Goal: Task Accomplishment & Management: Use online tool/utility

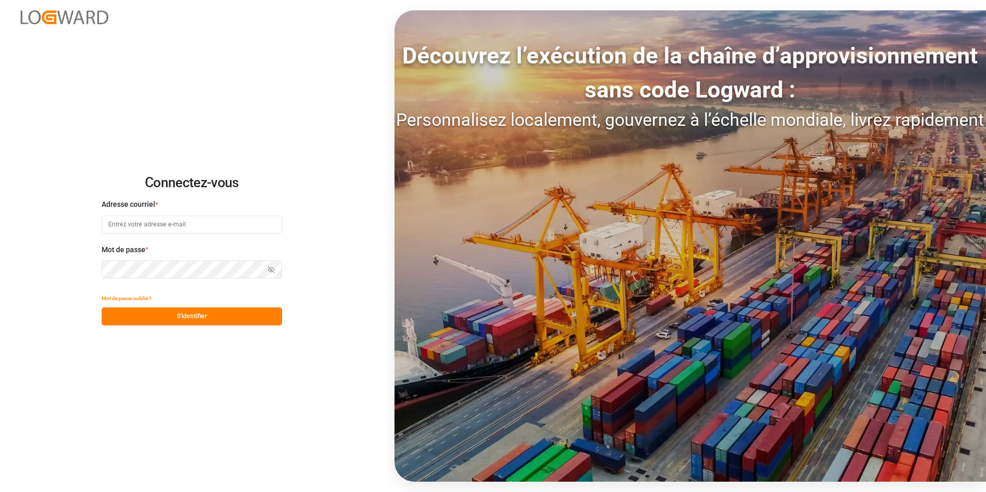
type input "camille.vasson@kuehne-nagel.com"
click at [196, 317] on button "S'identifier" at bounding box center [192, 316] width 180 height 18
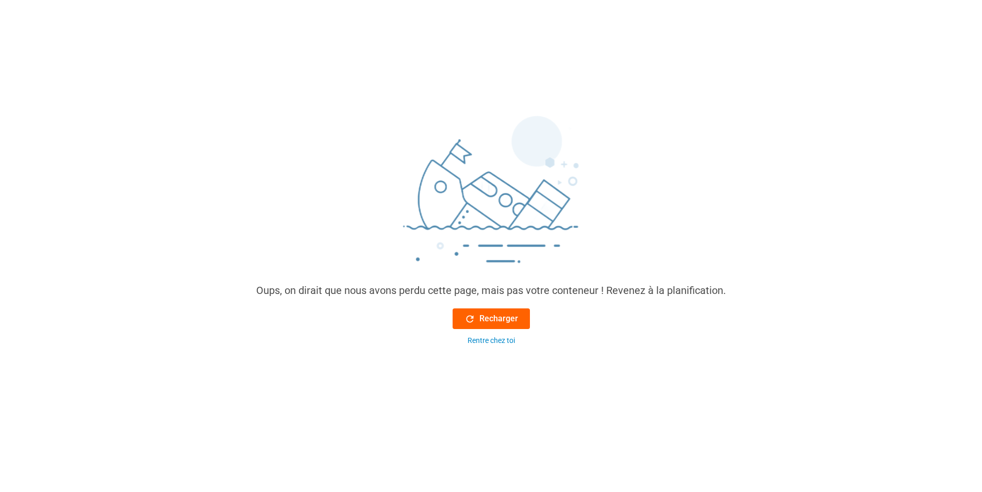
click at [489, 318] on font "Recharger" at bounding box center [498, 318] width 39 height 12
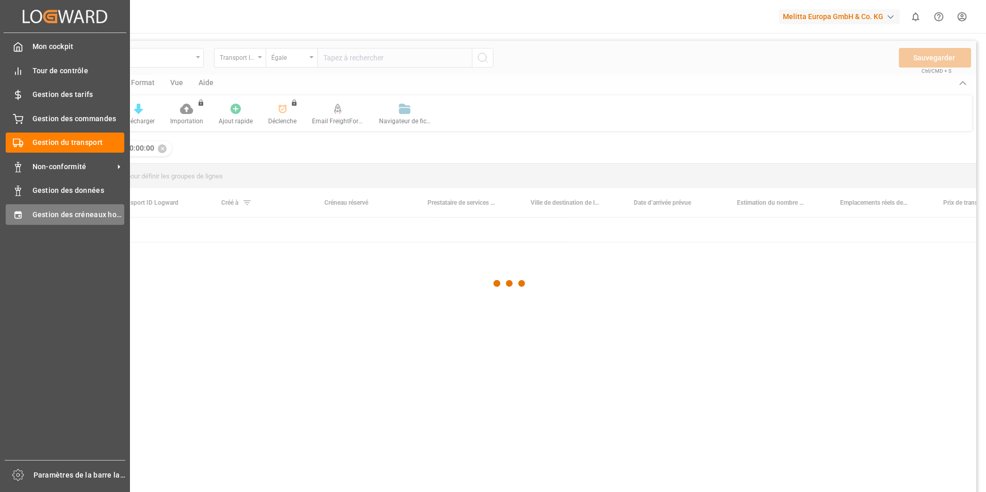
click at [24, 215] on div "Gestion des créneaux horaires Gestion des créneaux horaires" at bounding box center [65, 214] width 119 height 20
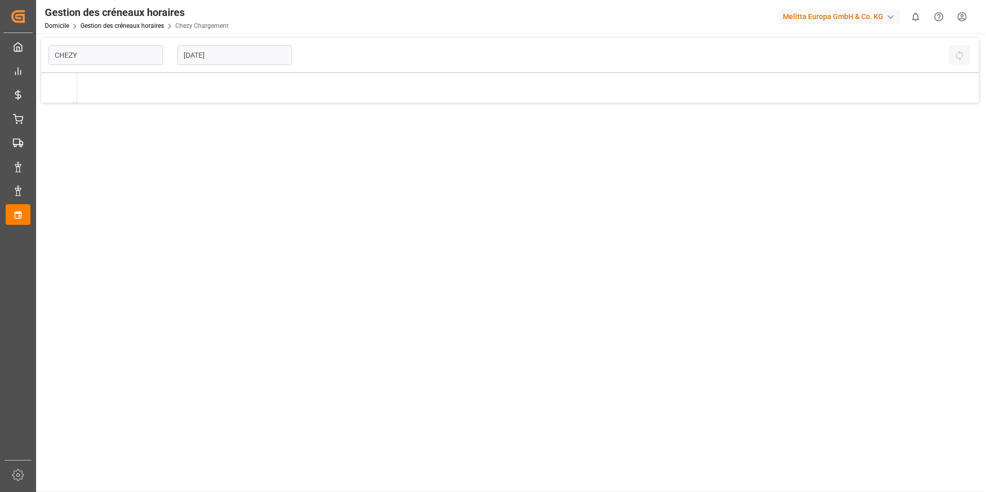
type input "Chezy Loading"
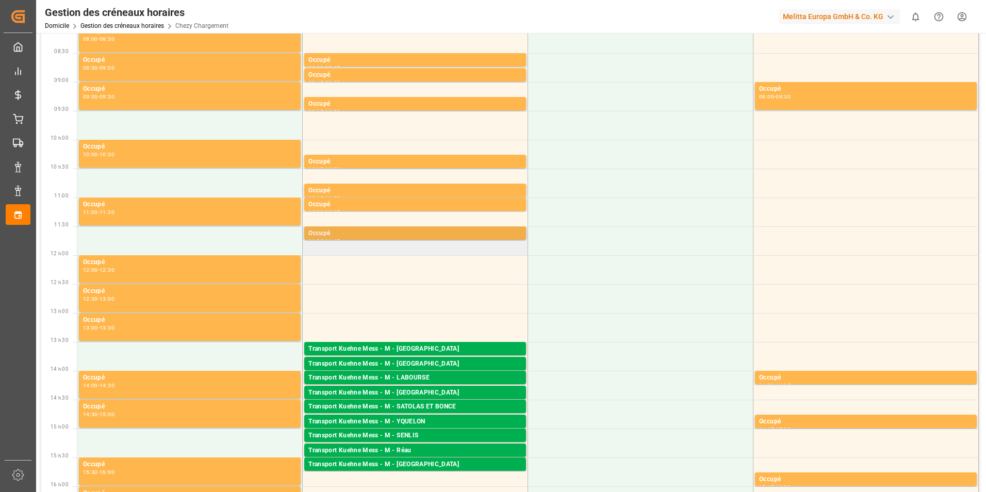
scroll to position [103, 0]
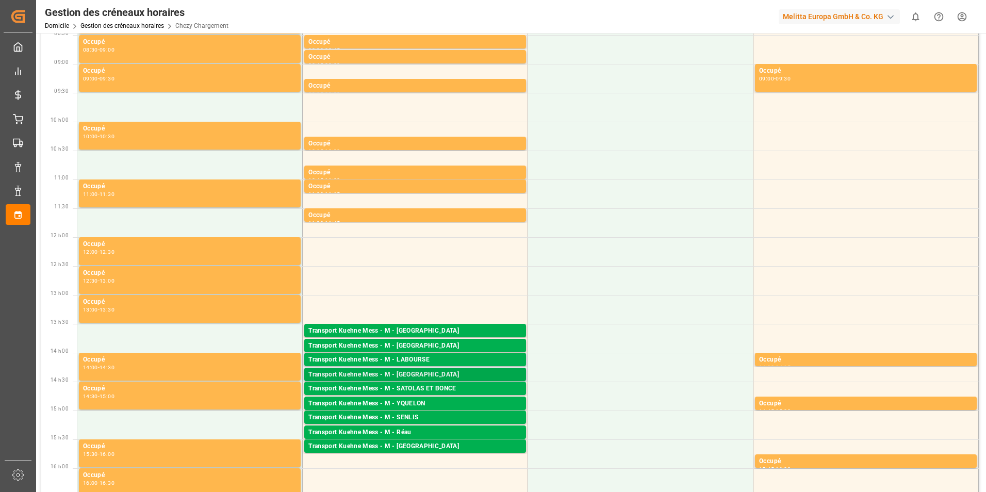
click at [445, 375] on div "Transport Kuehne Mess - M - [GEOGRAPHIC_DATA]" at bounding box center [414, 375] width 213 height 10
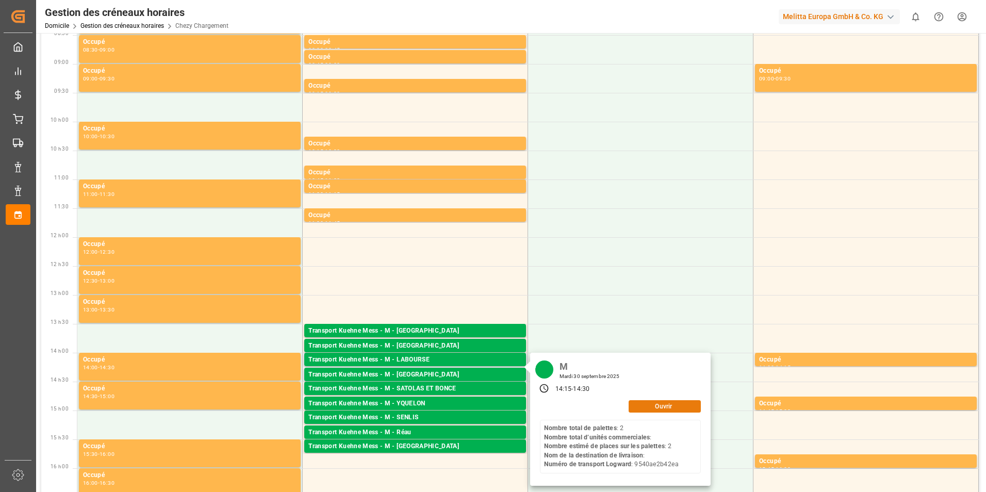
click at [639, 404] on button "Ouvrir" at bounding box center [664, 406] width 72 height 12
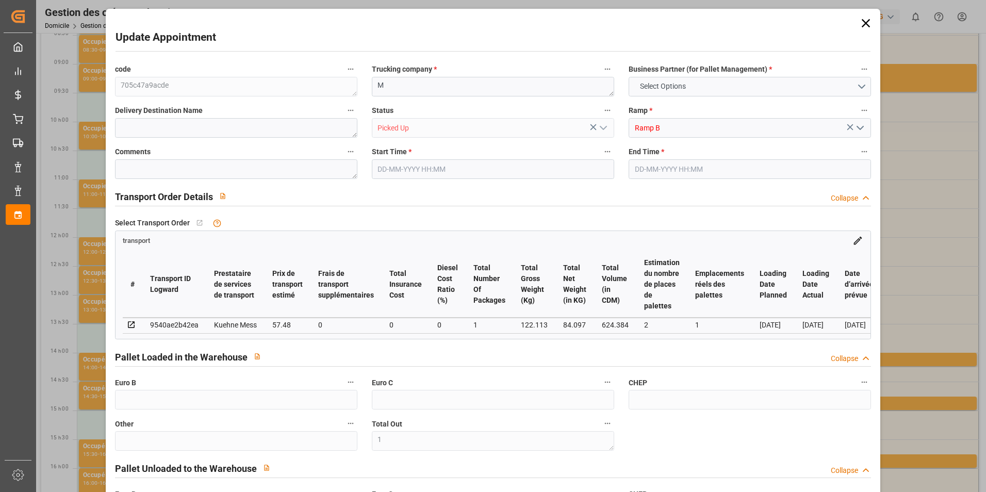
type input "0"
type input "1"
type input "0"
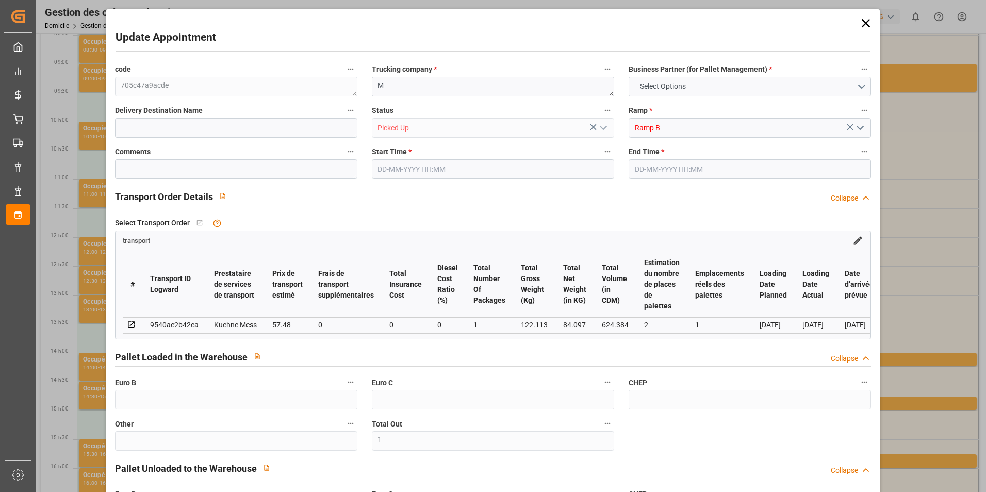
type input "0"
type input "2"
type input "1"
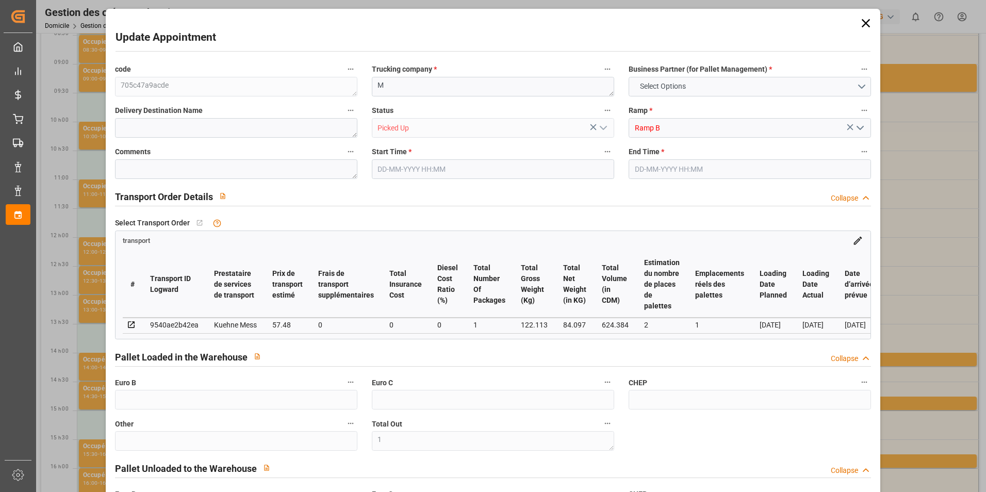
type input "57.48"
type input "0"
type input "57.48"
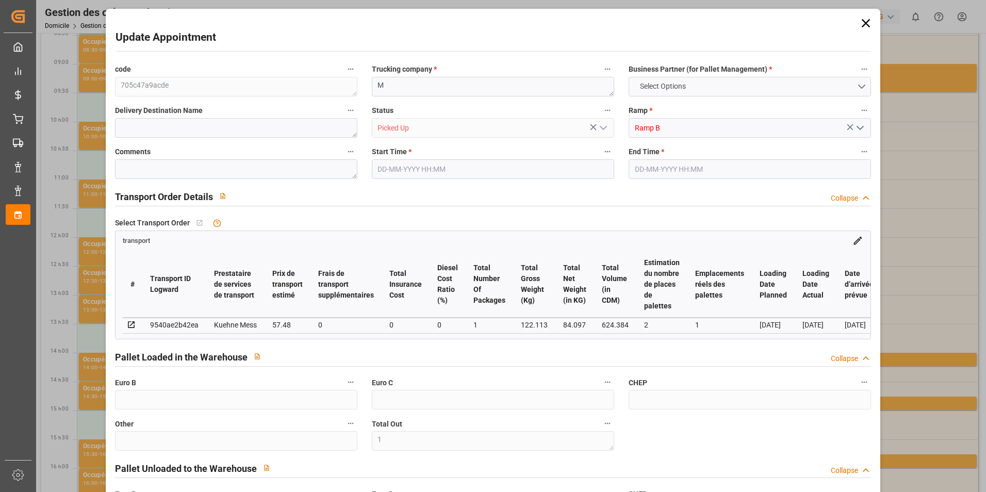
type input "0"
type input "1"
type input "84.097"
type input "150"
type input "624.384"
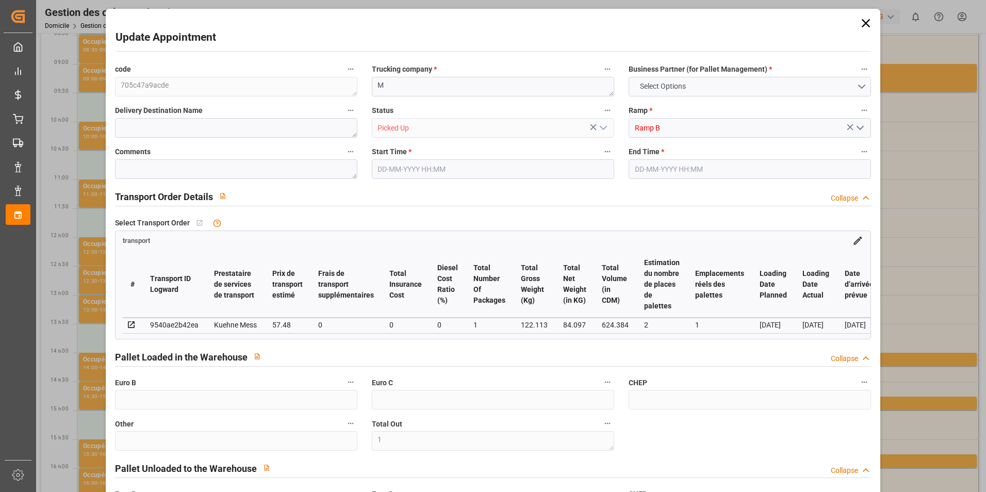
type input "35"
type input "2"
type input "0"
type input "2"
type input "101"
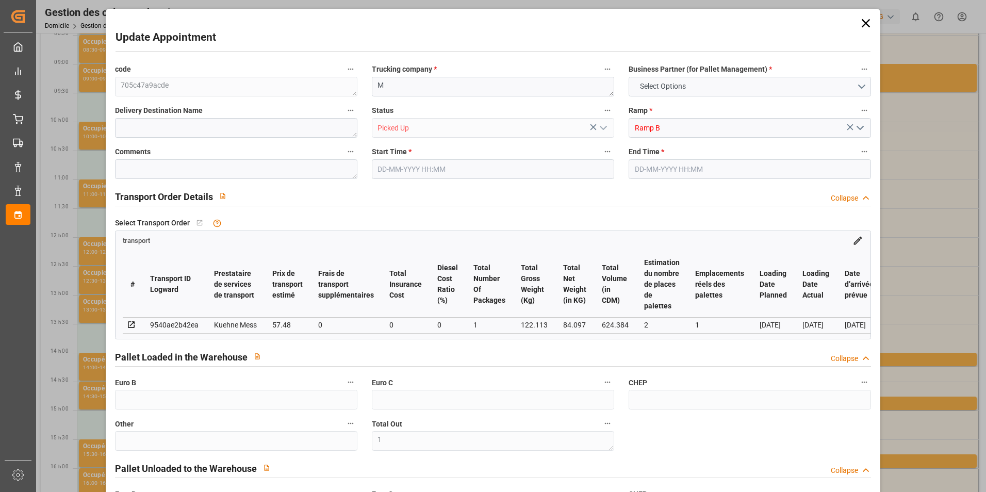
type input "122.113"
type input "0"
type input "4710.8598"
type input "0"
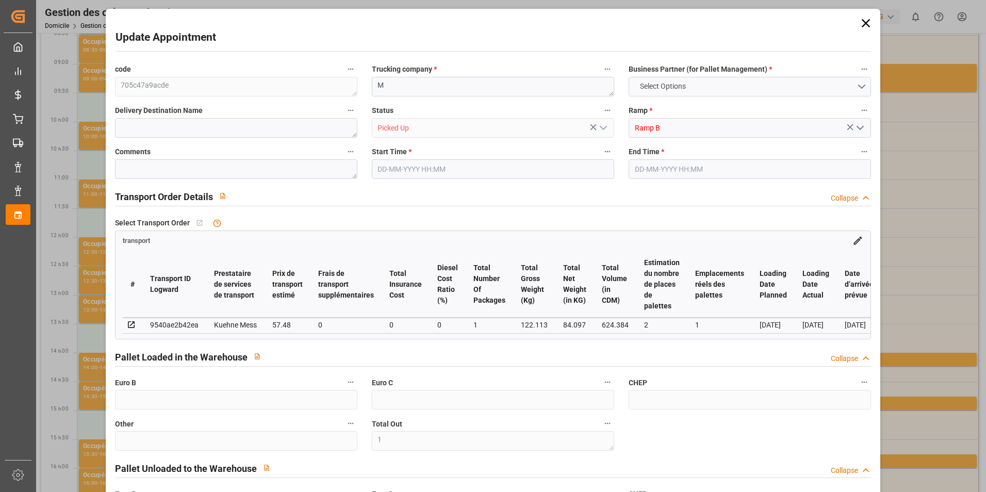
type input "21"
type input "35"
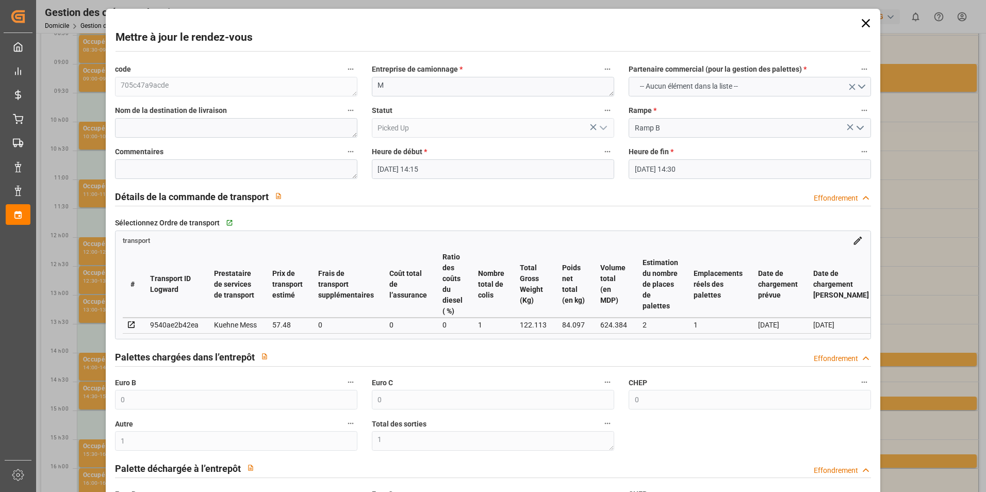
type input "30-09-2025 14:15"
type input "30-09-2025 14:30"
type input "29-09-2025 11:41"
type input "[DATE]"
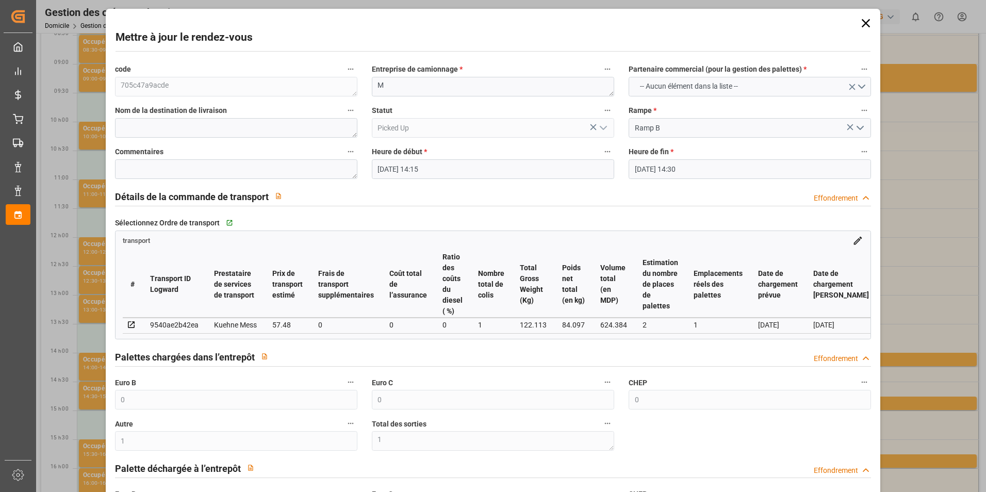
type input "[DATE]"
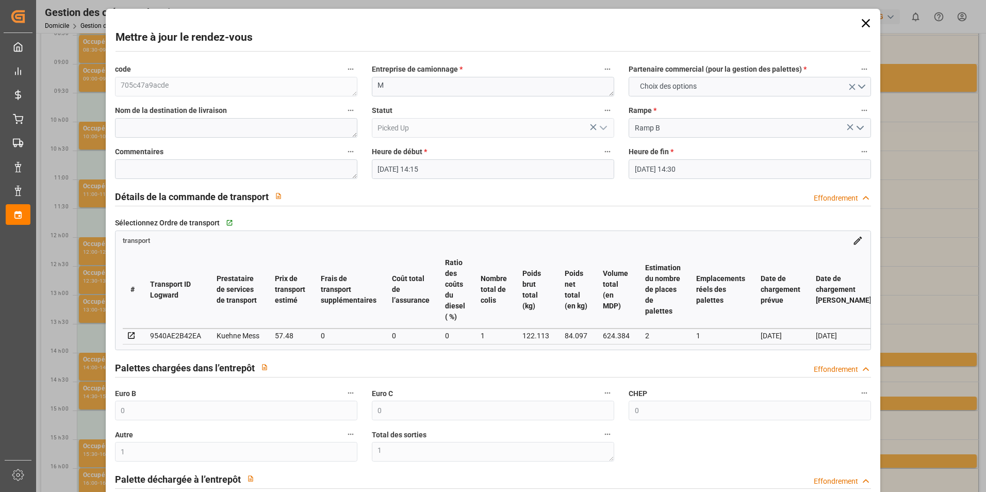
click at [860, 23] on icon at bounding box center [865, 23] width 14 height 14
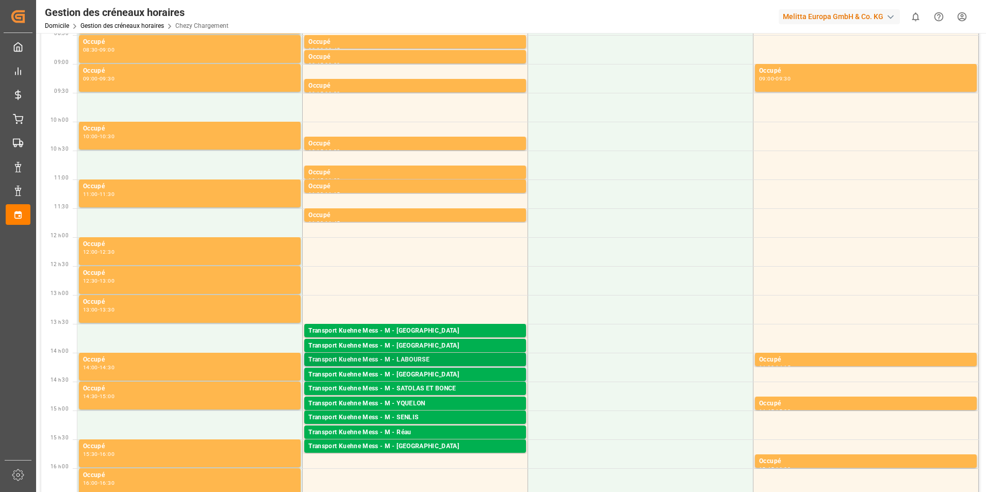
click at [388, 355] on div "Transport Kuehne Mess - M - LABOURSE" at bounding box center [414, 360] width 213 height 10
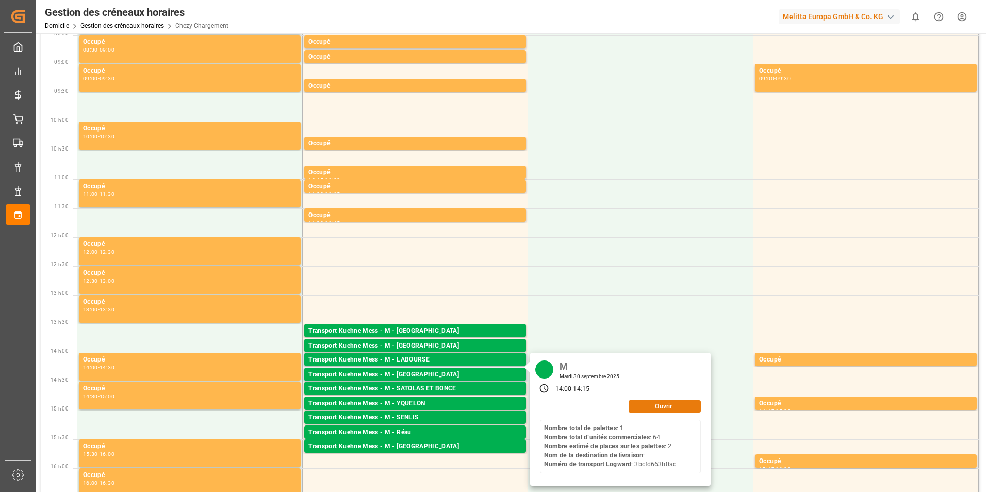
click at [645, 410] on button "Ouvrir" at bounding box center [664, 406] width 72 height 12
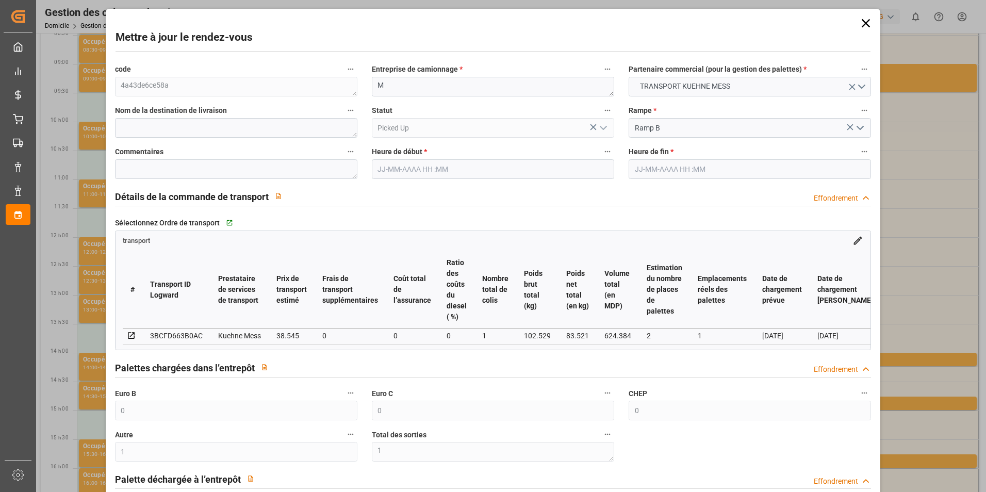
type input "30-09-2025 14:00"
type input "30-09-2025 14:15"
type input "29-09-2025 11:40"
type input "[DATE]"
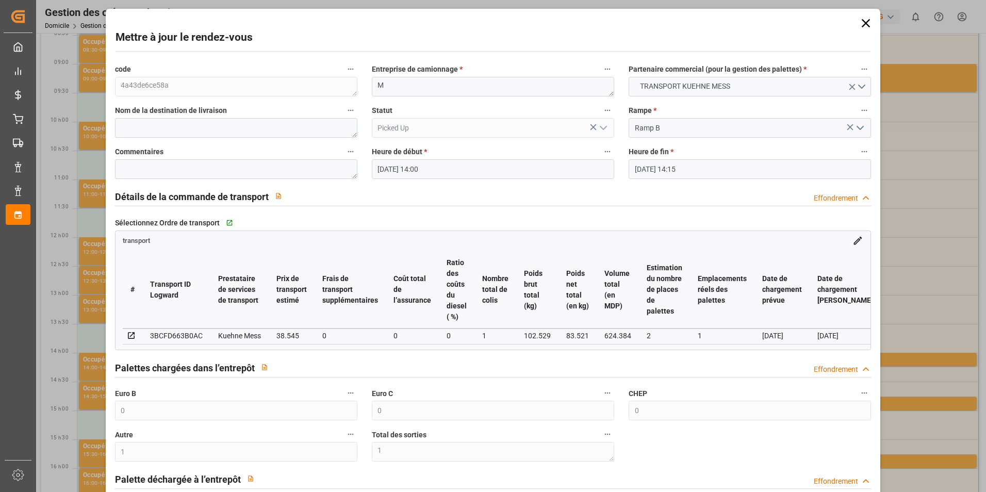
type input "02-10-2025"
type input "[DATE]"
drag, startPoint x: 862, startPoint y: 23, endPoint x: 856, endPoint y: 32, distance: 11.2
click at [865, 23] on icon at bounding box center [865, 23] width 14 height 14
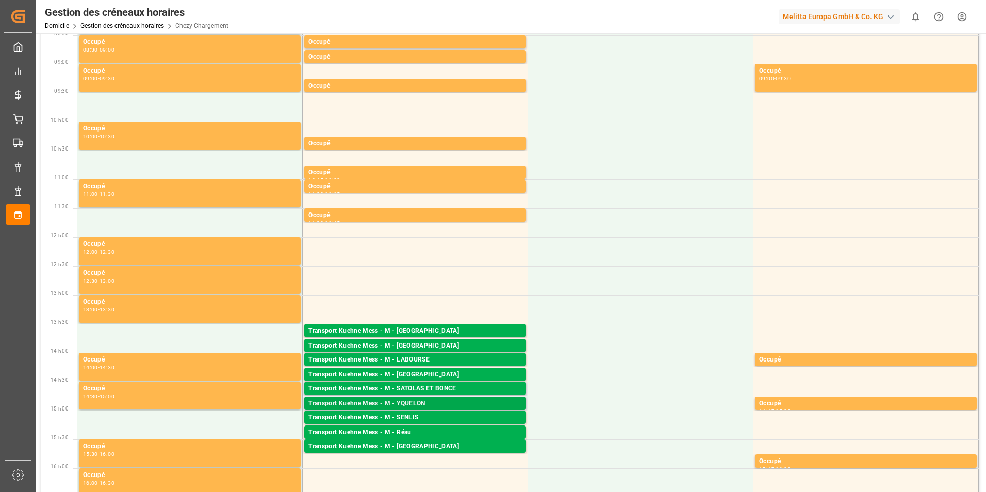
click at [417, 404] on div "Transport Kuehne Mess - M - YQUELON" at bounding box center [414, 404] width 213 height 10
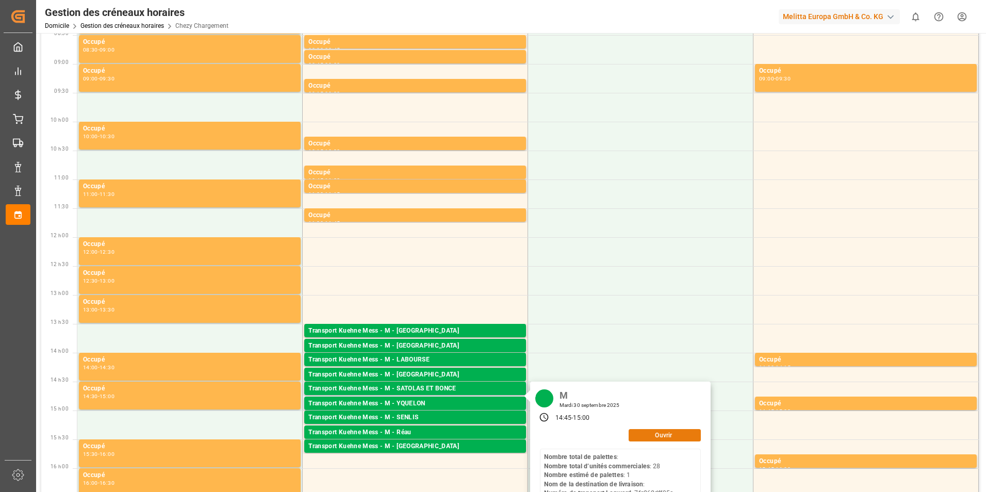
click at [641, 434] on button "Ouvrir" at bounding box center [664, 435] width 72 height 12
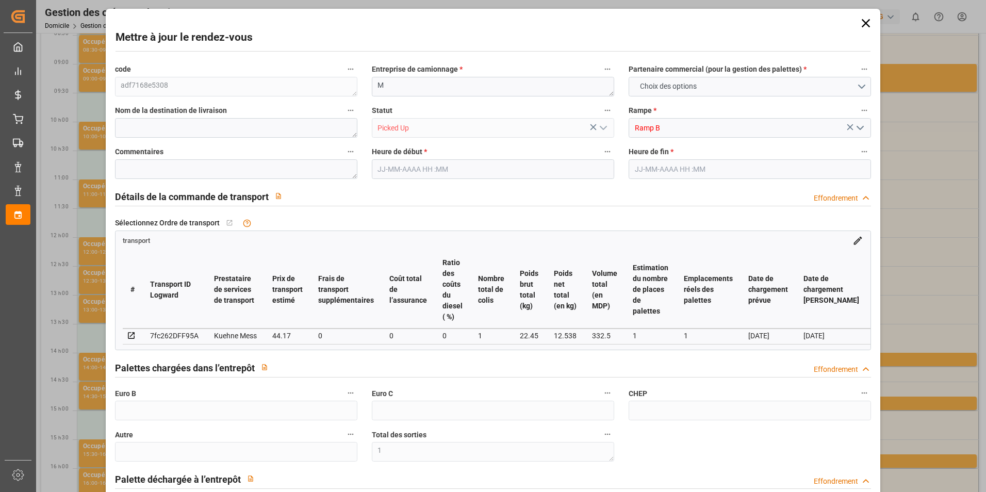
type input "1"
type input "0"
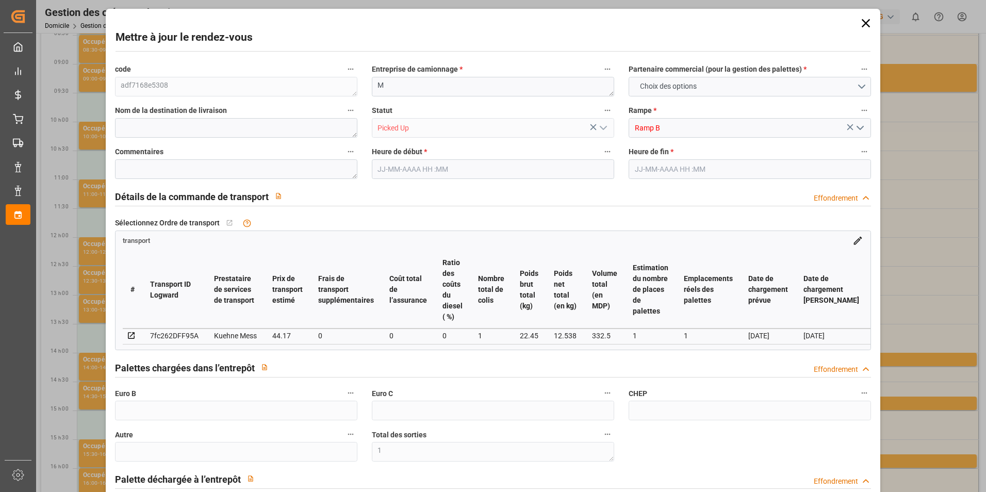
type input "0"
type input "1"
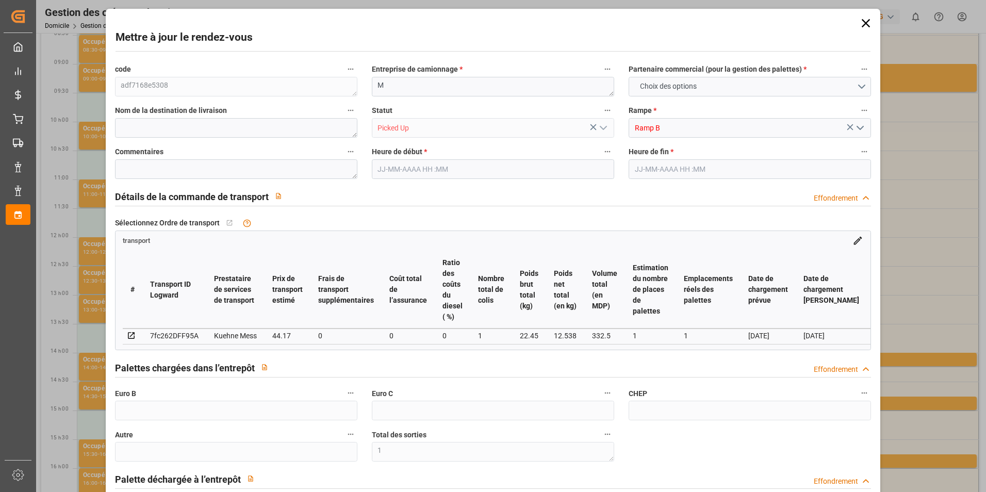
type input "44.17"
type input "0"
type input "44.17"
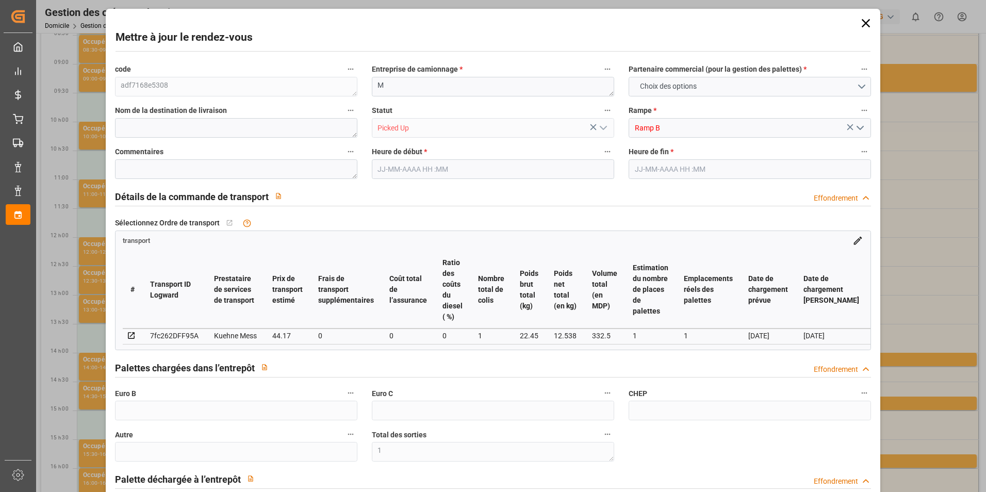
type input "0"
type input "1"
type input "12.538"
type input "45.45"
type input "332.5"
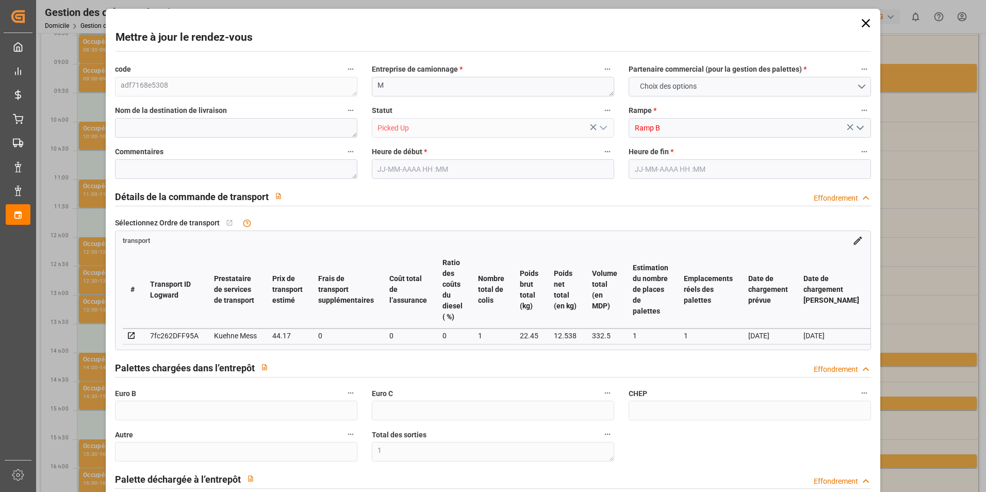
type input "50"
type input "0"
type input "28"
type input "1"
type input "101"
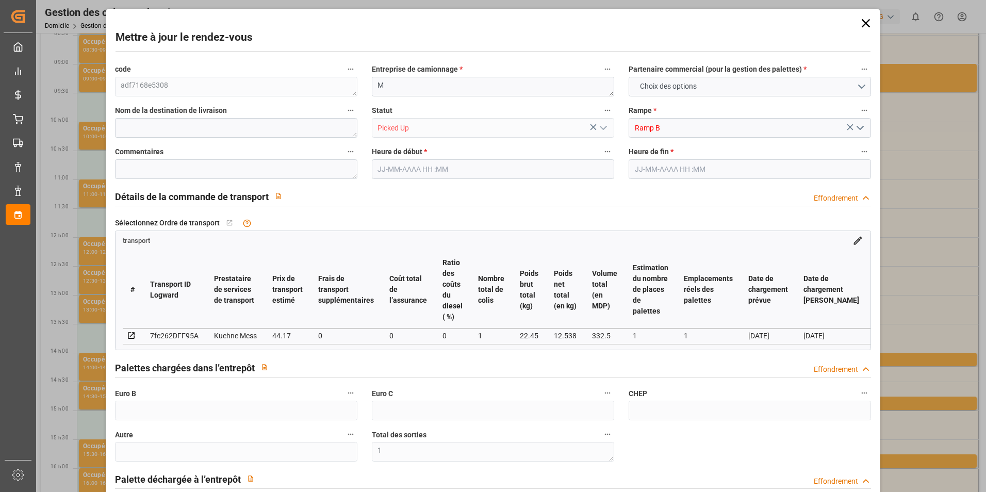
type input "22.45"
type input "0"
type input "4710.8598"
type input "0"
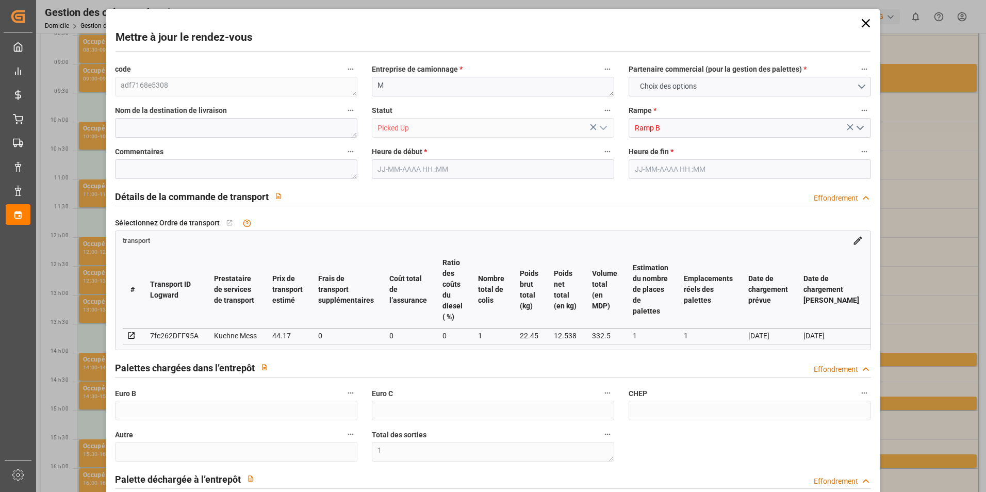
type input "21"
type input "35"
type input "30-09-2025 14:45"
type input "30-09-2025 15:00"
type input "29-09-2025 11:42"
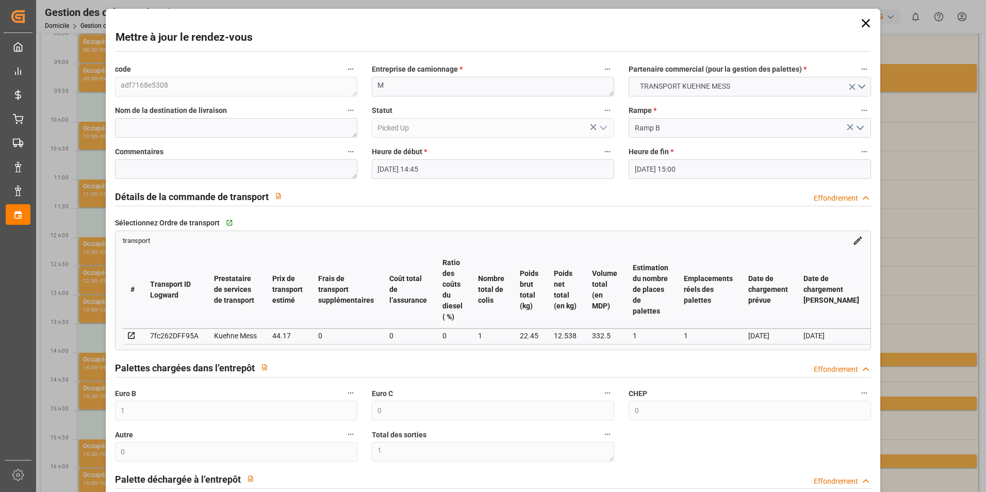
type input "29-09-2025 11:42"
type input "[DATE]"
click at [860, 27] on icon at bounding box center [865, 23] width 14 height 14
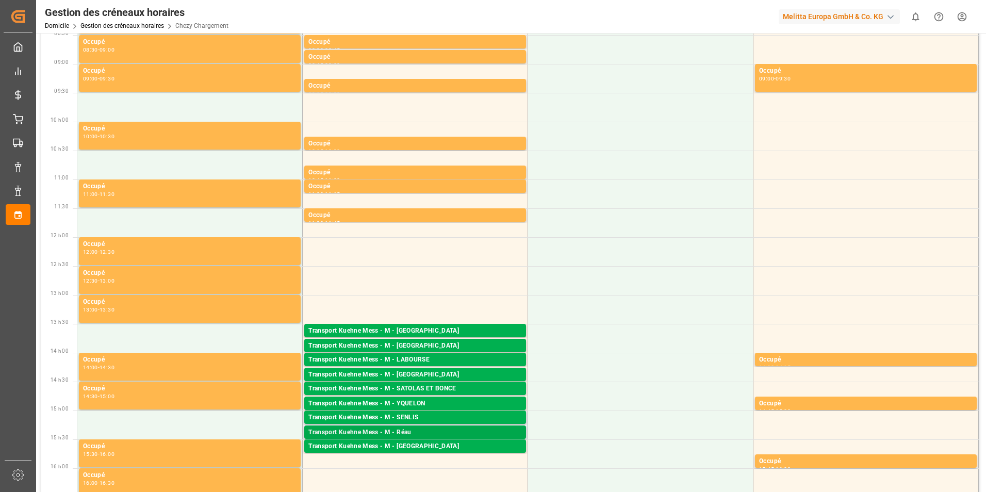
click at [416, 430] on div "Transport Kuehne Mess - M - Réau" at bounding box center [414, 432] width 213 height 10
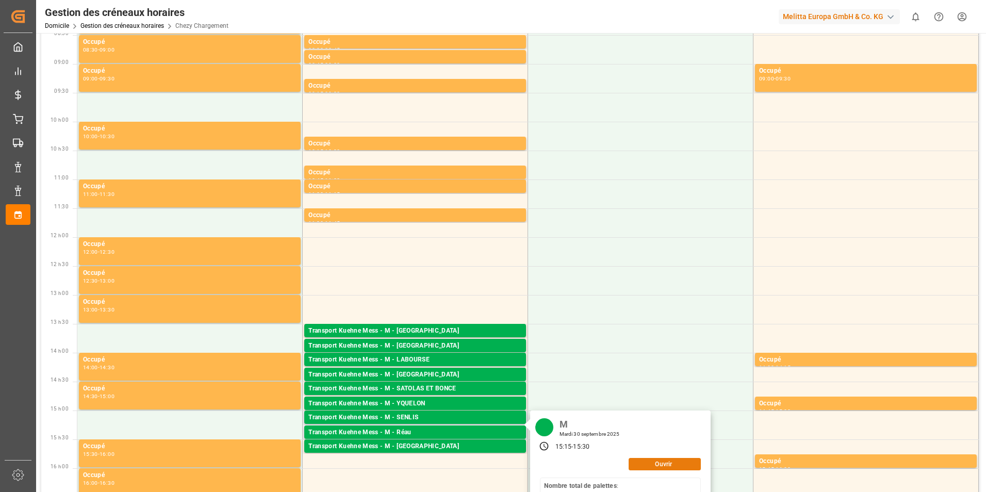
click at [640, 462] on button "Ouvrir" at bounding box center [664, 464] width 72 height 12
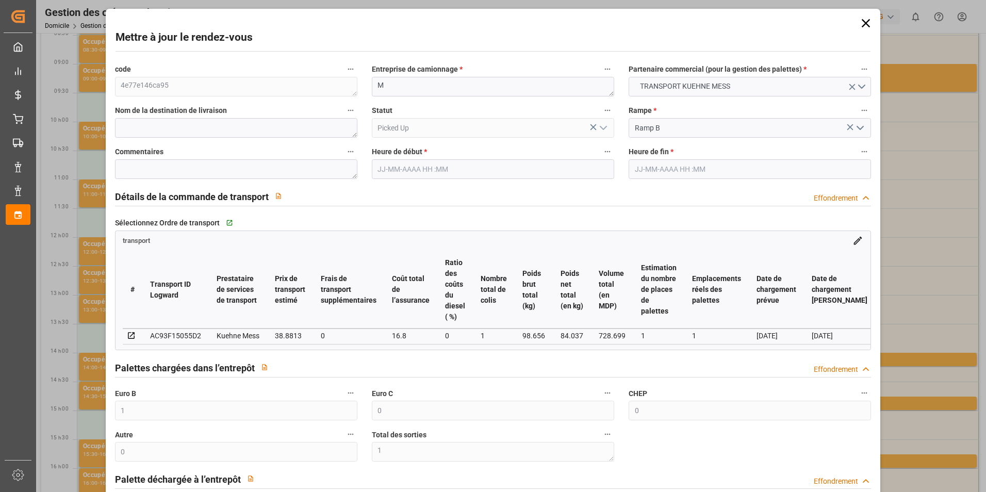
type input "30-09-2025 15:15"
type input "[DATE] 15:30"
type input "[DATE] 11:44"
type input "29-09-2025 11:43"
type input "[DATE]"
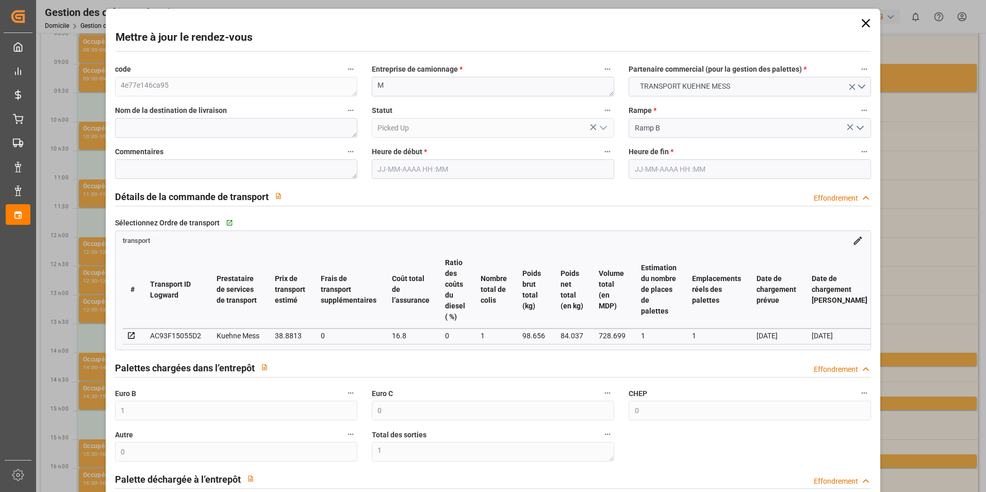
type input "[DATE]"
click at [865, 23] on icon at bounding box center [865, 23] width 14 height 14
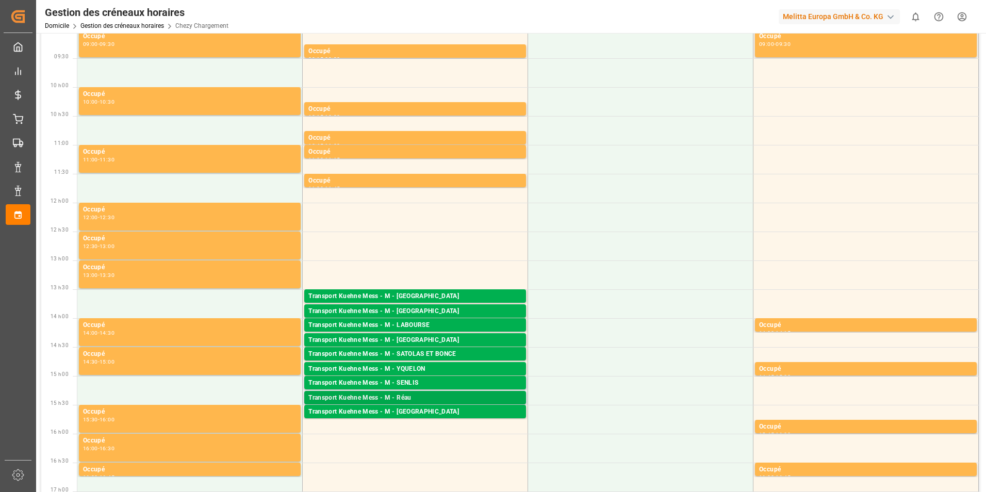
scroll to position [155, 0]
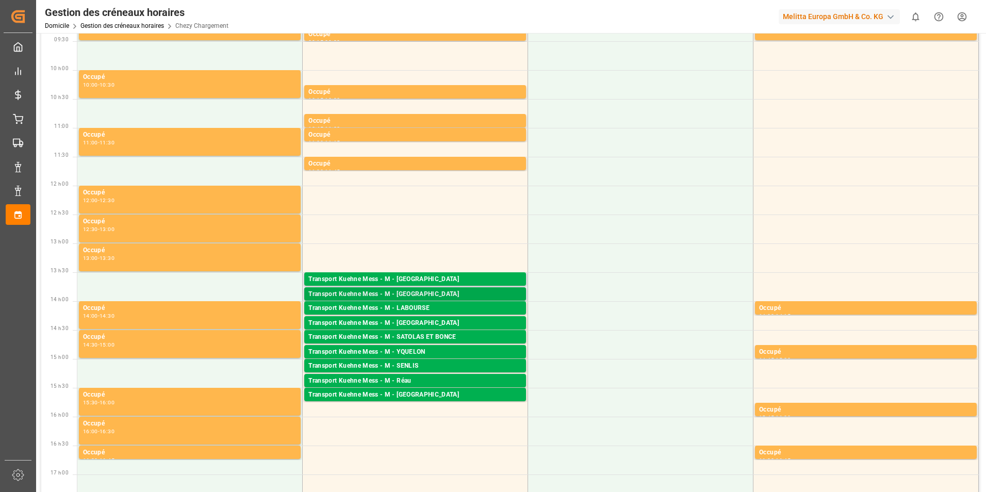
click at [417, 292] on div "Transport Kuehne Mess - M - [GEOGRAPHIC_DATA]" at bounding box center [414, 294] width 213 height 10
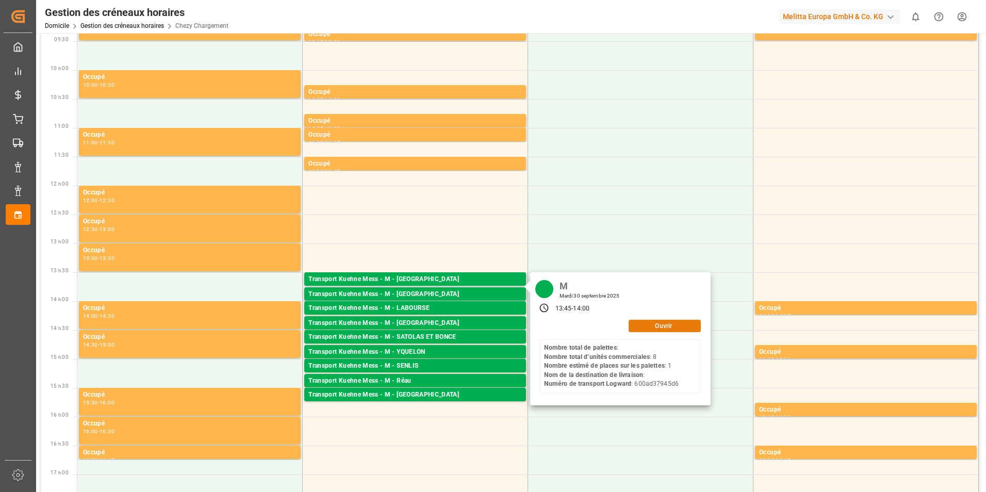
click at [638, 329] on button "Ouvrir" at bounding box center [664, 326] width 72 height 12
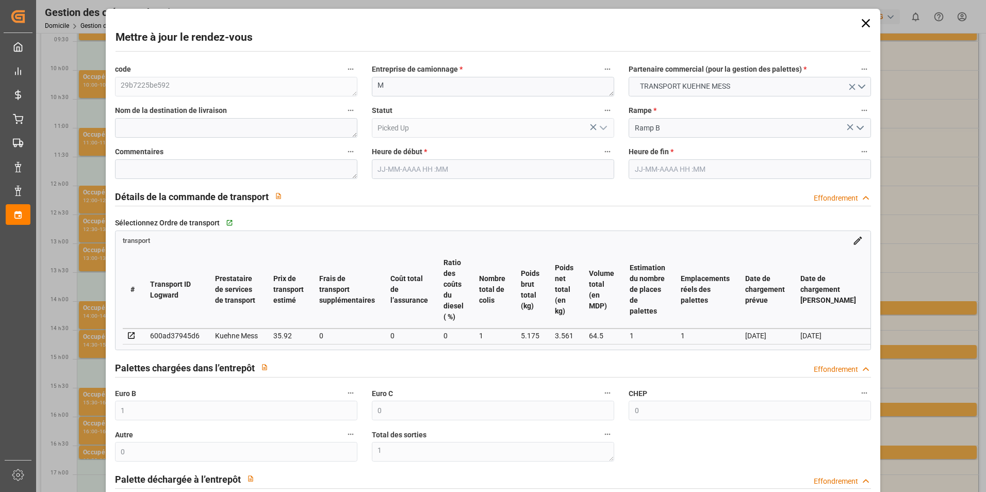
type input "1"
type input "0"
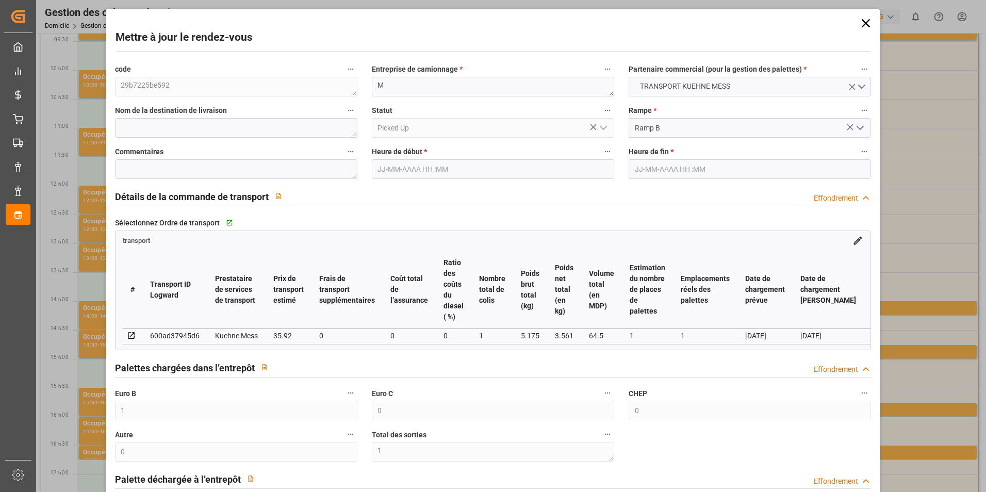
type input "0"
type input "1"
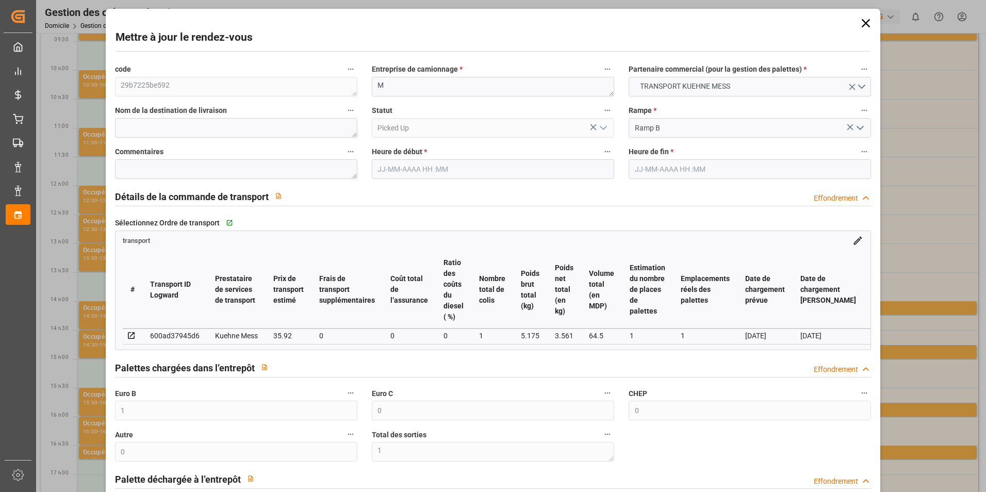
type input "35.92"
type input "0"
type input "35.92"
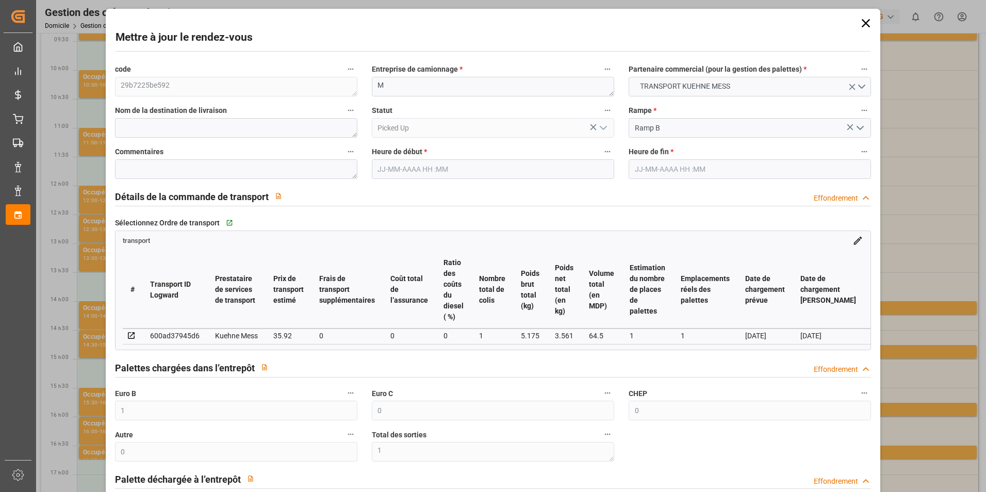
type input "0"
type input "1"
type input "3.561"
type input "28.175"
type input "64.5"
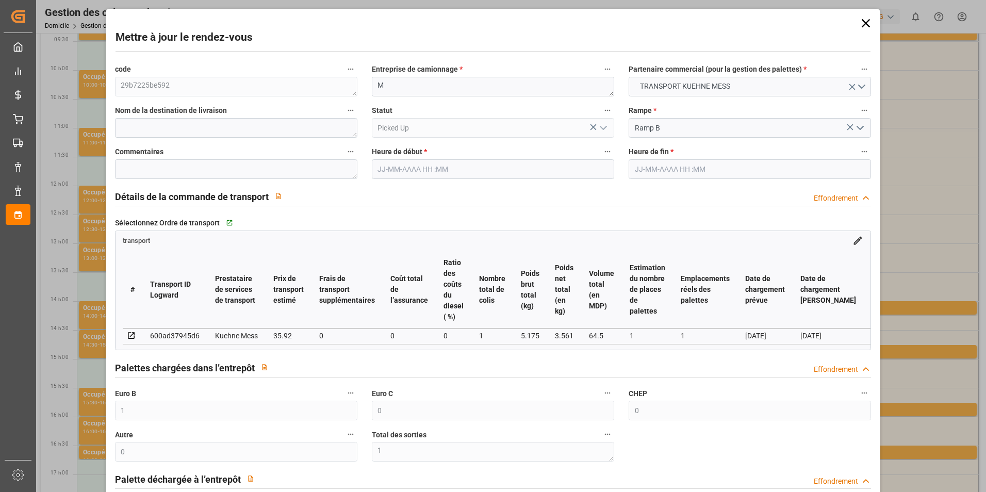
type input "69"
type input "0"
type input "8"
type input "1"
type input "101"
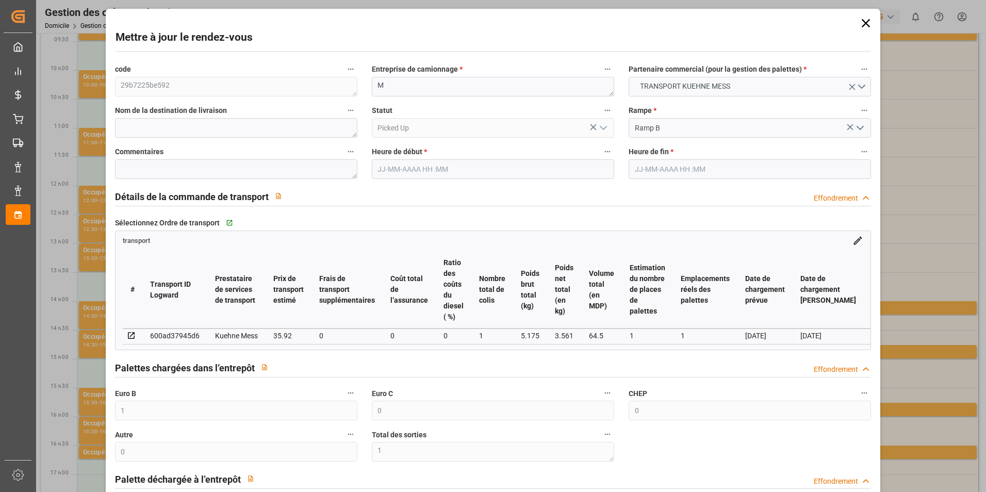
type input "5.175"
type input "0"
type input "4710.8598"
type input "0"
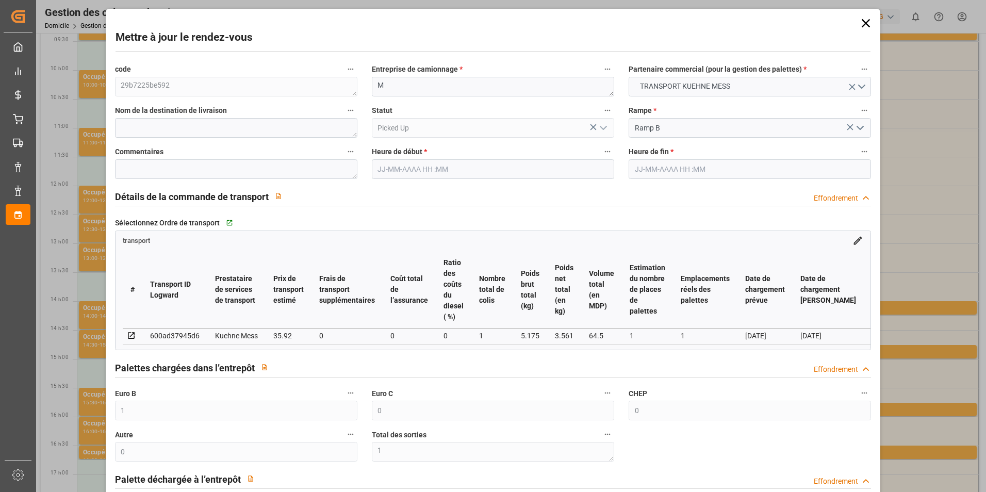
type input "21"
type input "35"
type input "30-09-2025 13:45"
type input "30-09-2025 14:00"
type input "29-09-2025 11:40"
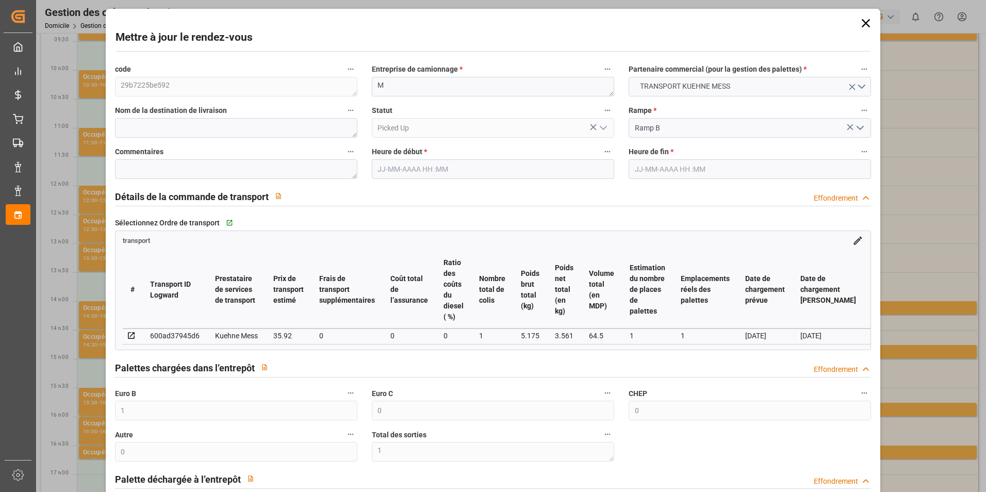
type input "29-09-2025 11:39"
type input "02-10-2025"
type input "01-10-2025"
type input "[DATE]"
click at [858, 25] on icon at bounding box center [865, 23] width 14 height 14
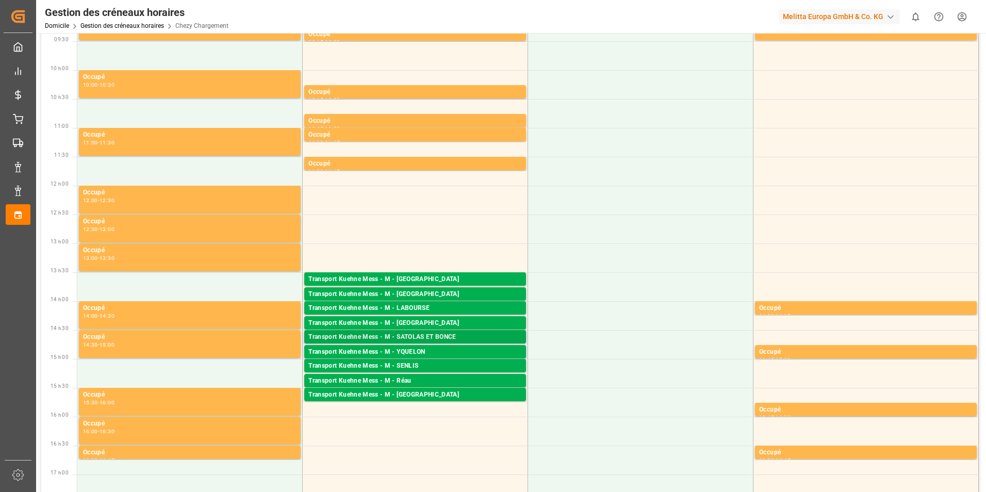
click at [448, 335] on div "Transport Kuehne Mess - M - SATOLAS ET BONCE" at bounding box center [414, 337] width 213 height 10
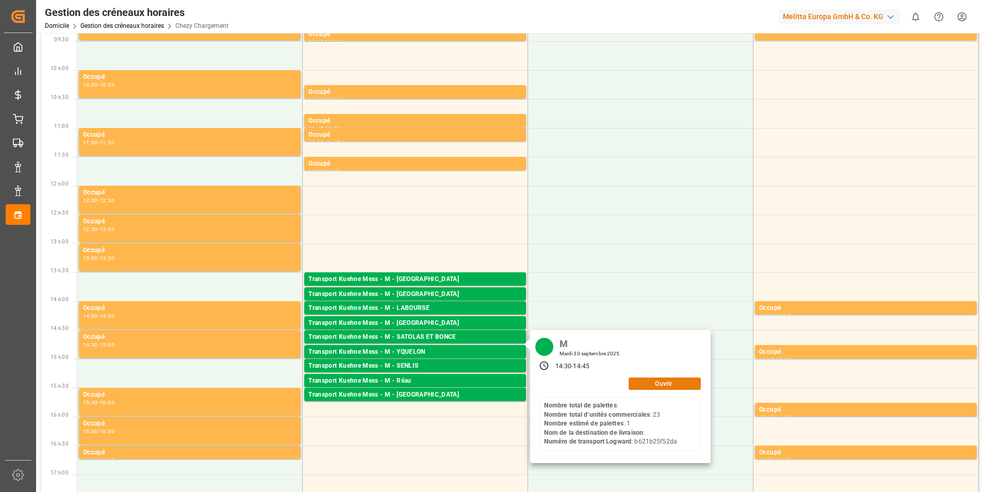
click at [642, 381] on button "Ouvrir" at bounding box center [664, 383] width 72 height 12
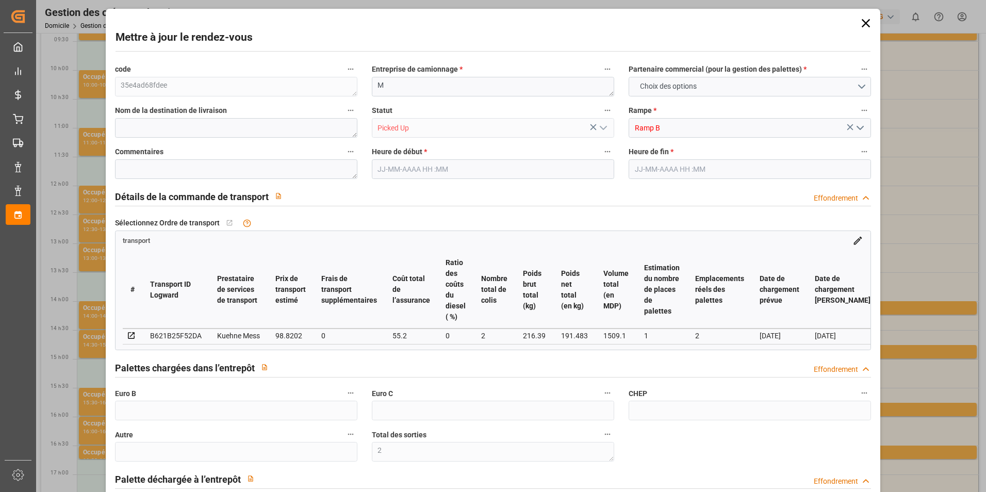
type input "2"
type input "0"
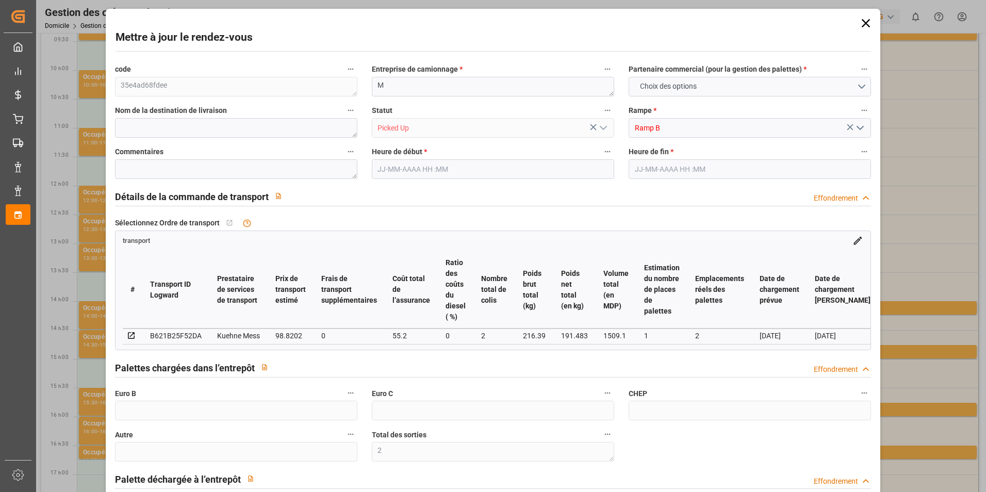
type input "0"
type input "1"
type input "2"
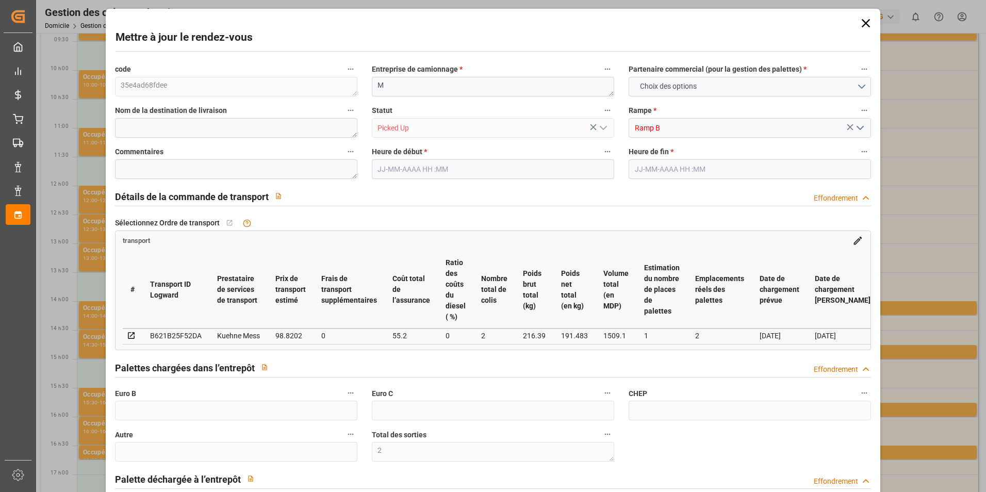
type input "98.8202"
type input "0"
type input "55.2"
type input "0"
type input "154.0202"
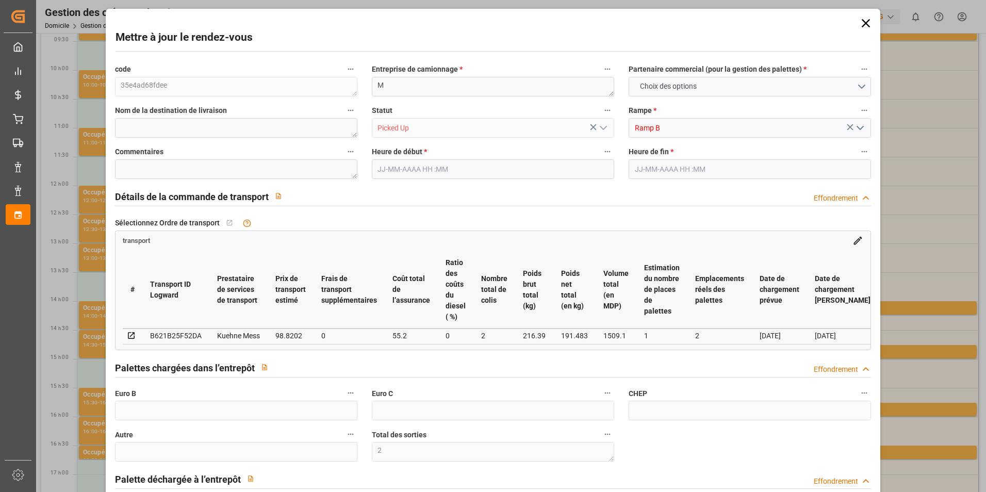
type input "0"
type input "2"
type input "191.483"
type input "239.39"
type input "1509.1"
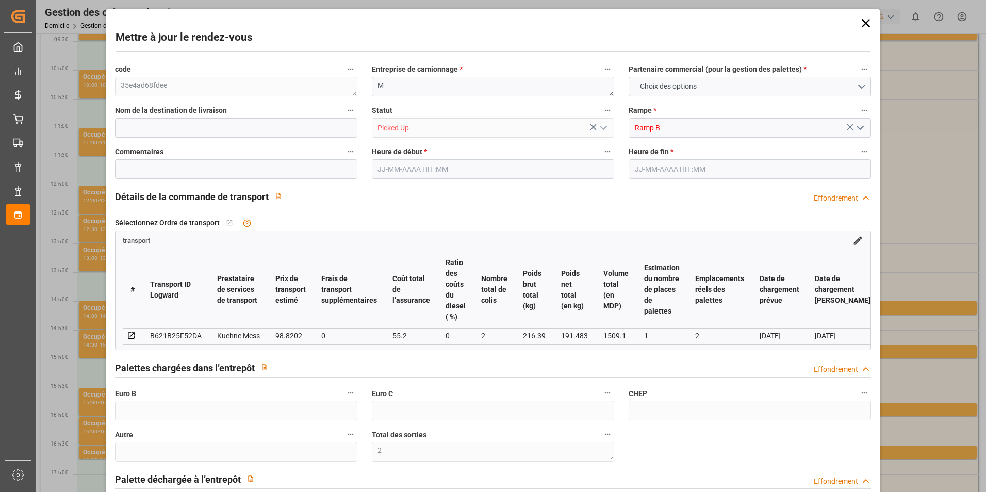
type input "38"
type input "0"
type input "23"
type input "1"
type input "101"
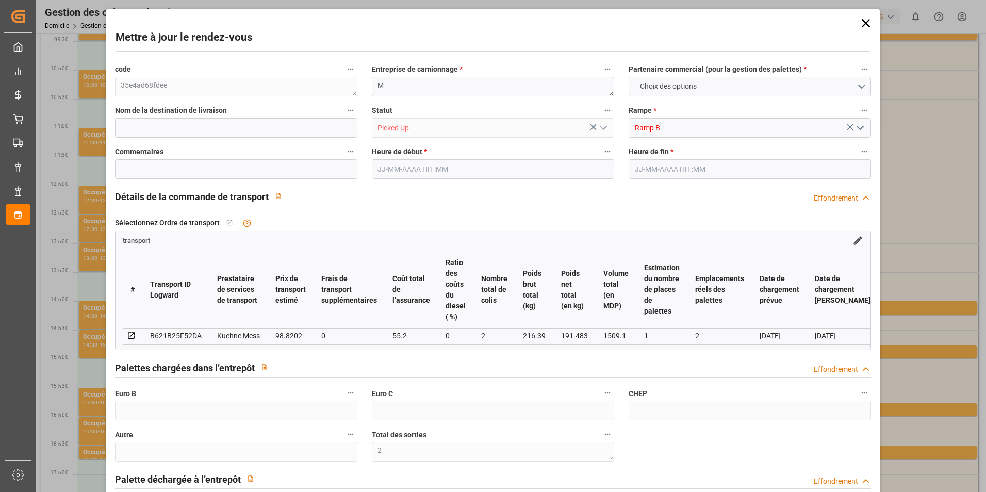
type input "216.39"
type input "0"
type input "4710.8598"
type input "0"
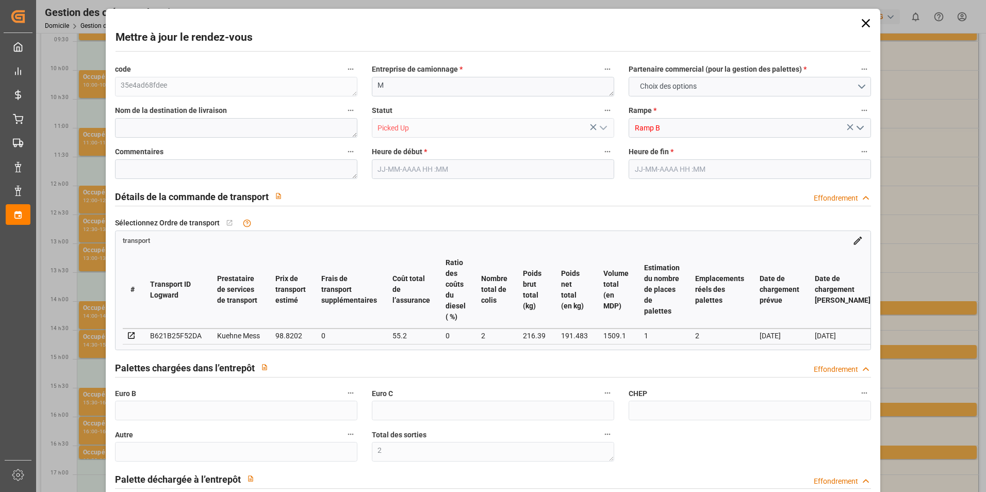
type input "21"
type input "35"
type input "30-09-2025 14:30"
type input "30-09-2025 14:45"
type input "29-09-2025 11:42"
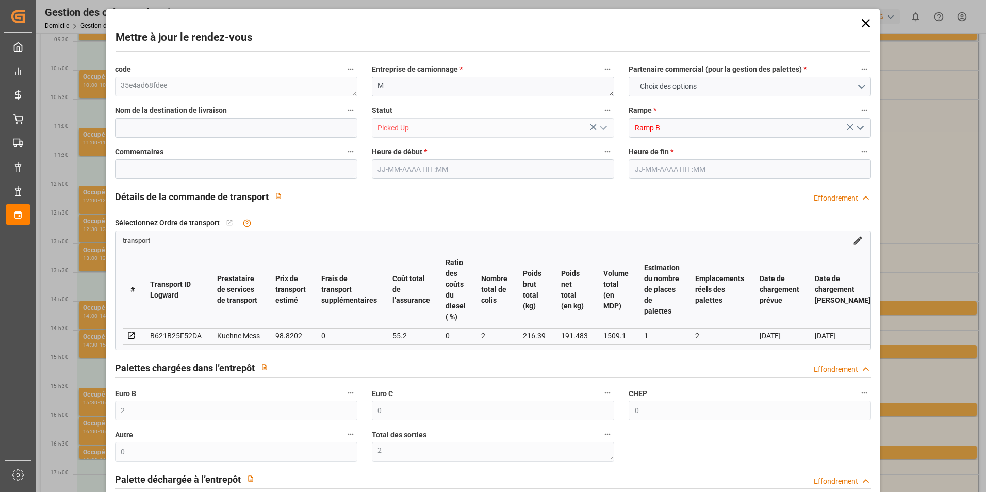
type input "29-09-2025 11:41"
type input "[DATE]"
type input "02-10-2025"
type input "[DATE]"
click at [865, 21] on icon at bounding box center [865, 23] width 8 height 8
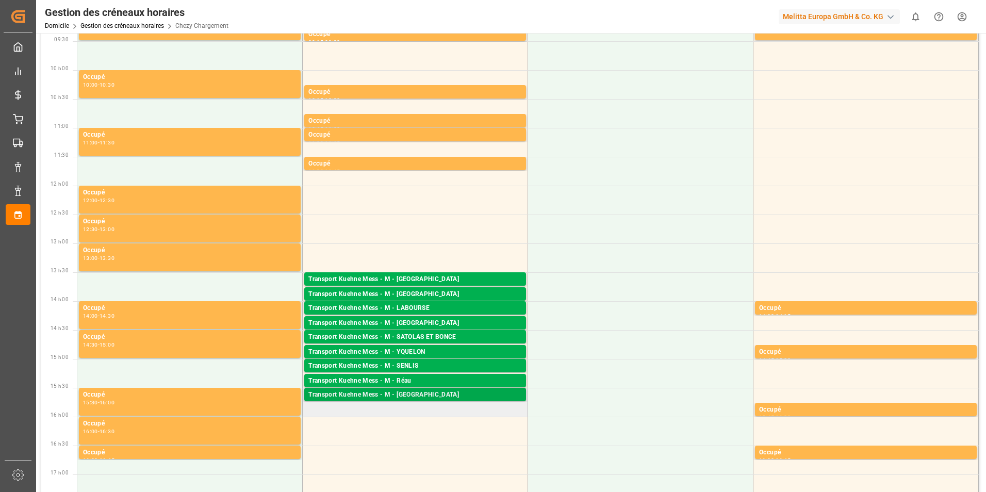
click at [414, 392] on div "Transport Kuehne Mess - M - [GEOGRAPHIC_DATA]" at bounding box center [414, 395] width 213 height 10
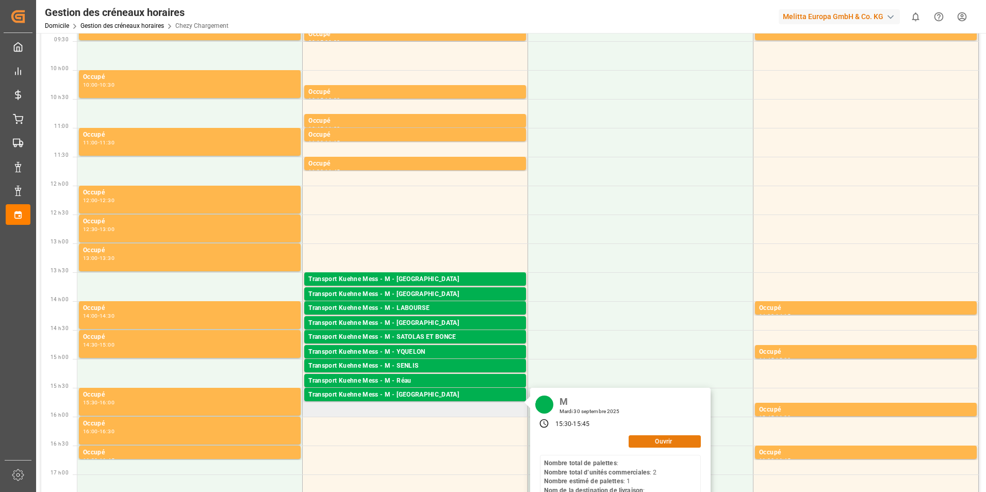
click at [641, 446] on button "Ouvrir" at bounding box center [664, 441] width 72 height 12
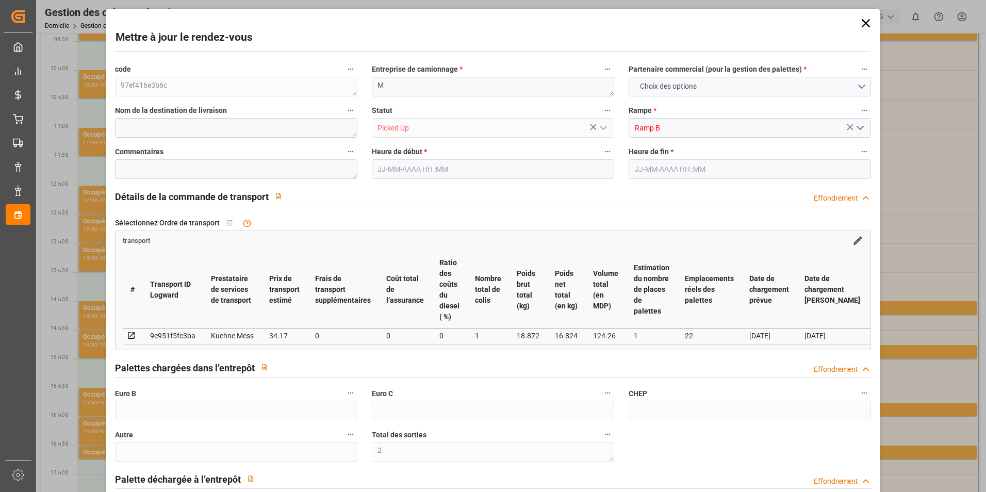
type input "2"
type input "0"
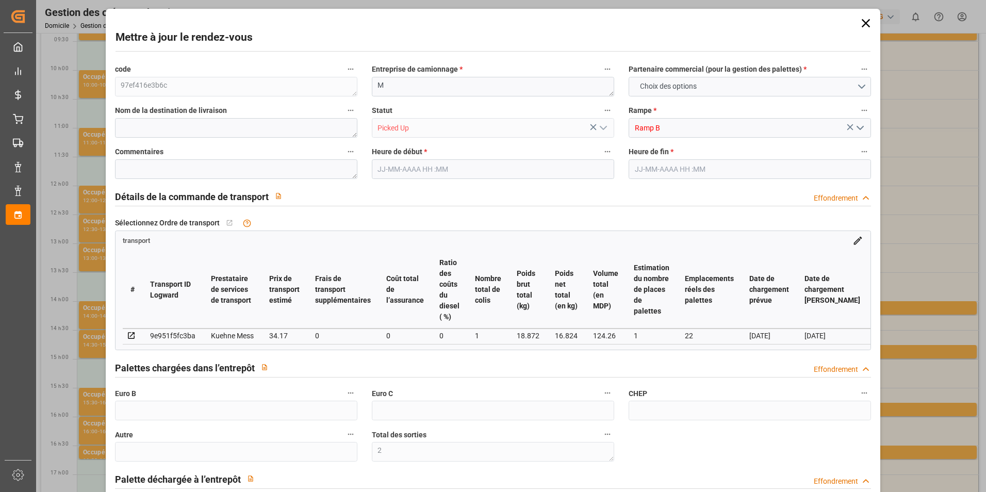
type input "0"
type input "1"
type input "22"
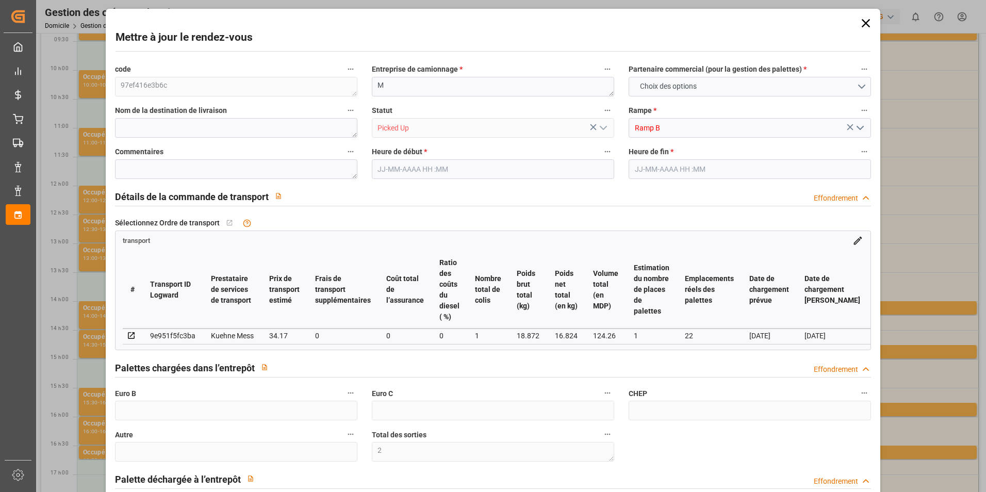
type input "34.17"
type input "0"
type input "34.17"
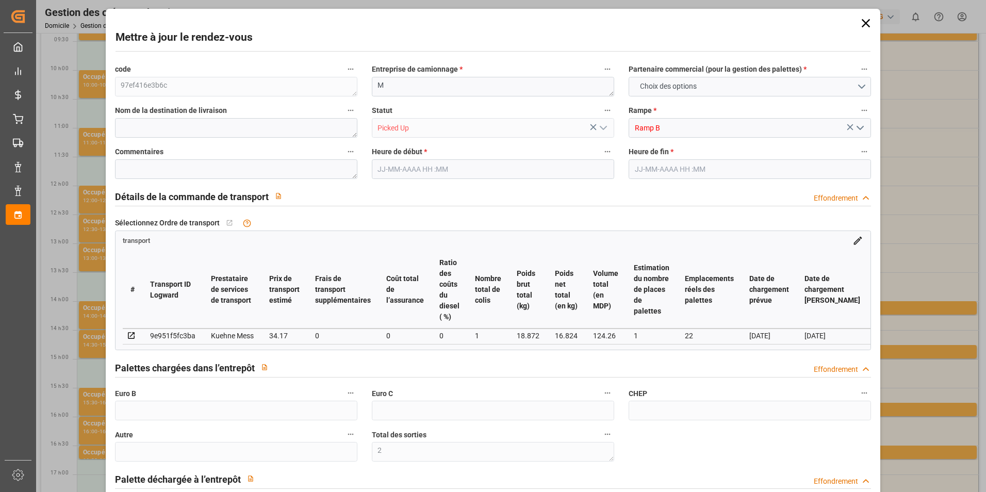
type input "0"
type input "1"
type input "16.824"
type input "41.872"
type input "124.26"
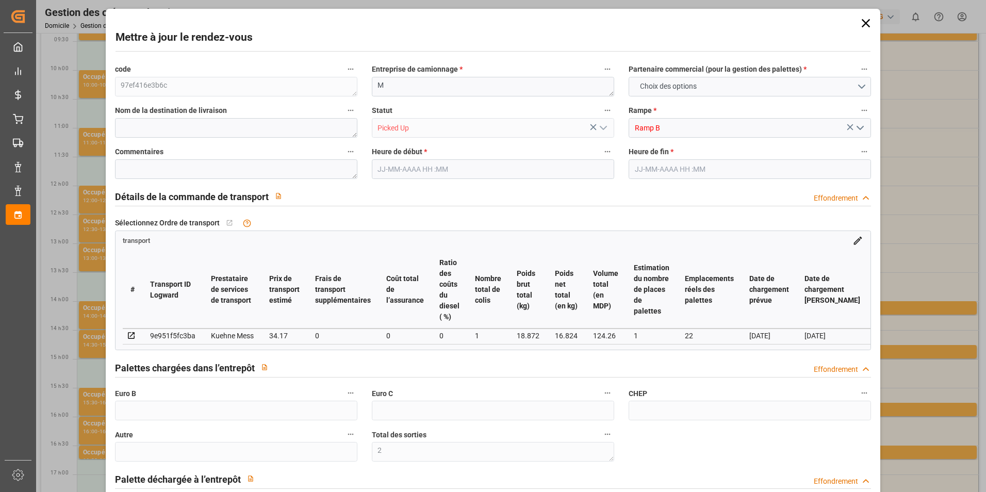
type input "80"
type input "0"
type input "2"
type input "1"
type input "101"
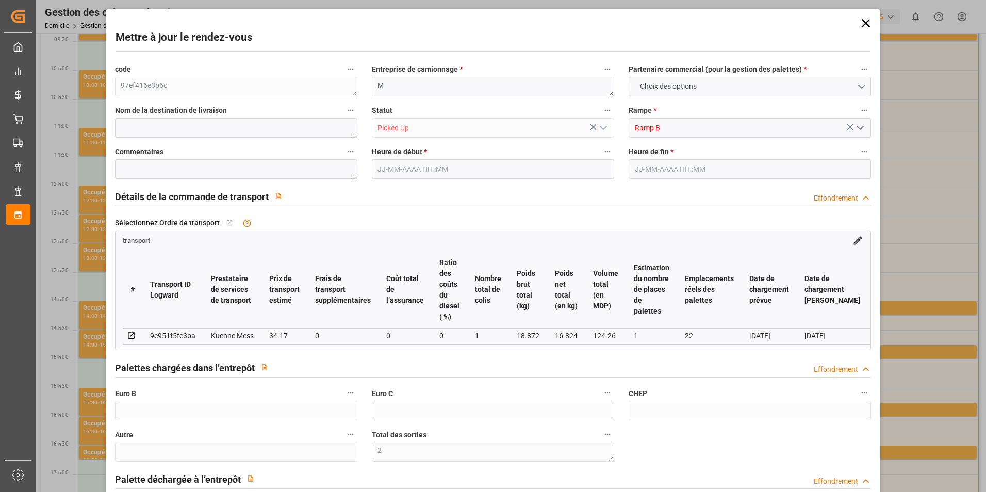
type input "18.872"
type input "0"
type input "18.872"
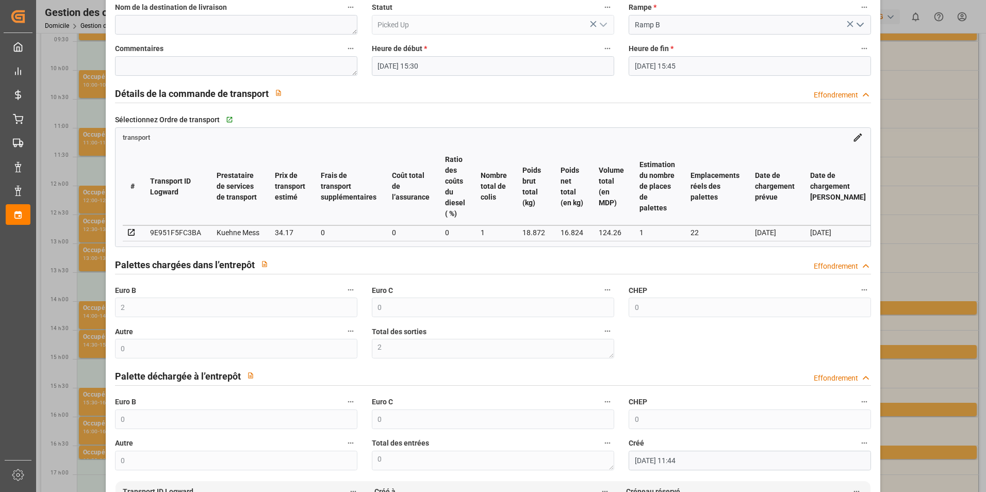
scroll to position [0, 0]
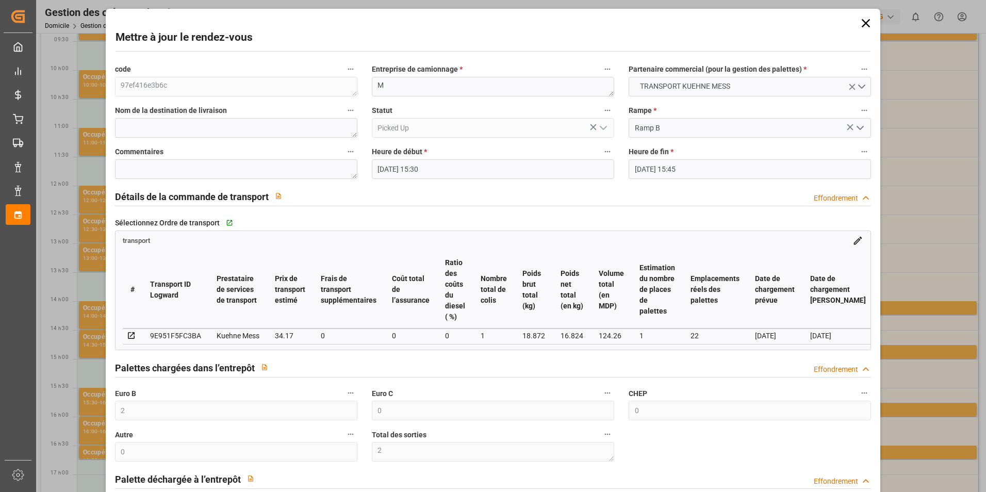
click at [861, 25] on icon at bounding box center [865, 23] width 14 height 14
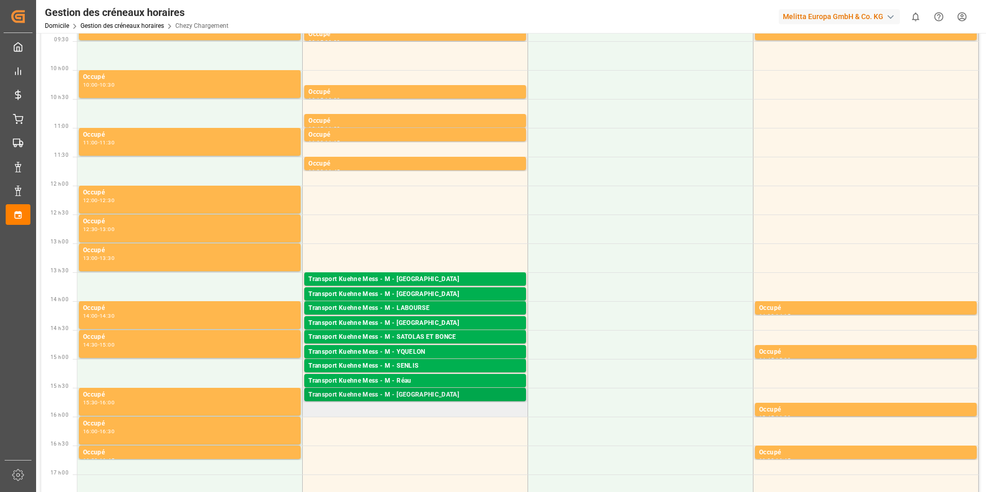
click at [407, 391] on div "Transport Kuehne Mess - M - [GEOGRAPHIC_DATA]" at bounding box center [414, 395] width 213 height 10
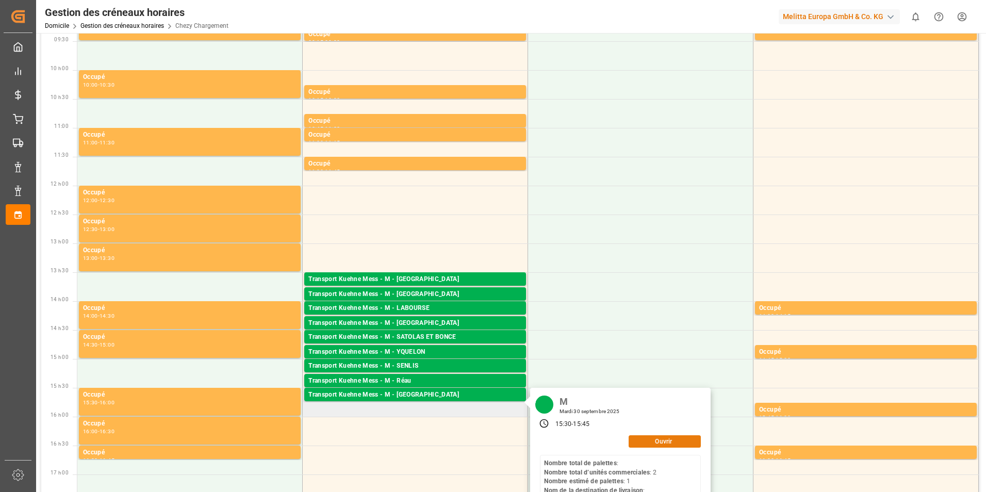
click at [645, 441] on button "Ouvrir" at bounding box center [664, 441] width 72 height 12
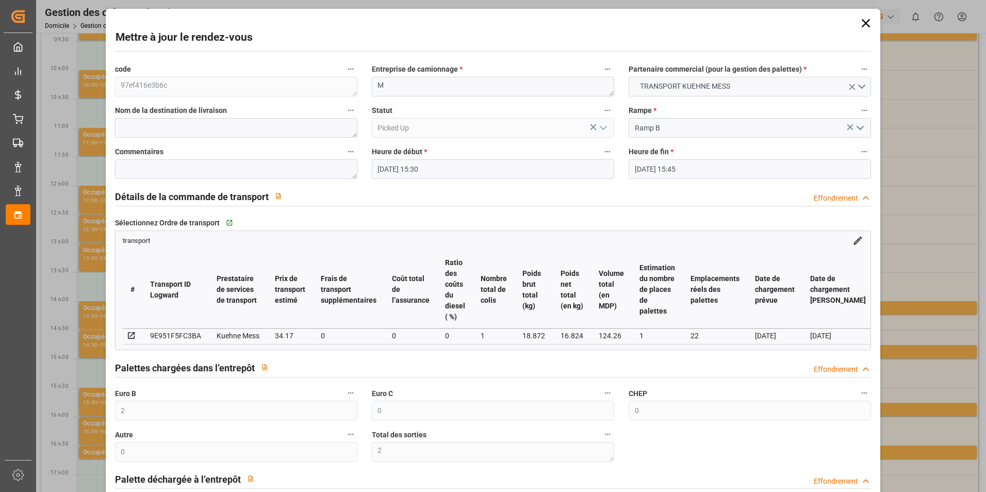
click at [862, 18] on icon at bounding box center [865, 23] width 14 height 14
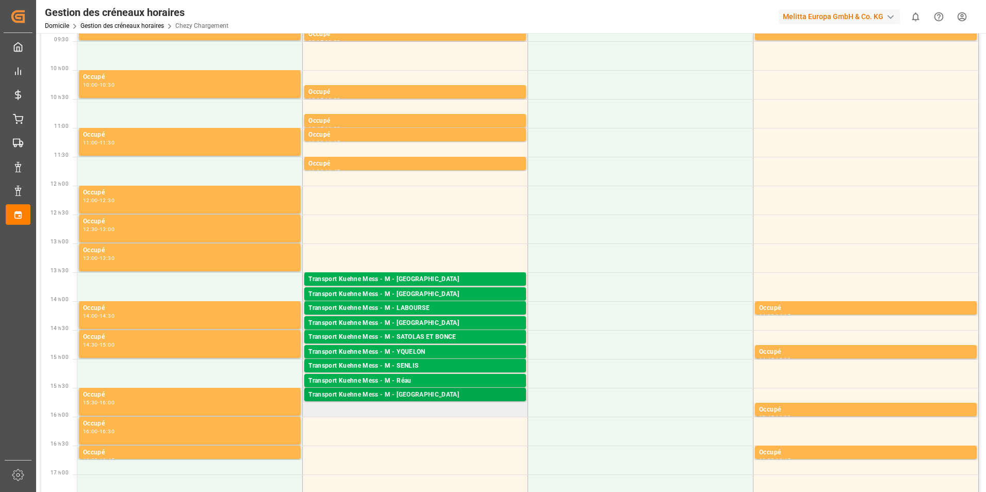
click at [403, 391] on div "Transport Kuehne Mess - M - [GEOGRAPHIC_DATA]" at bounding box center [414, 395] width 213 height 10
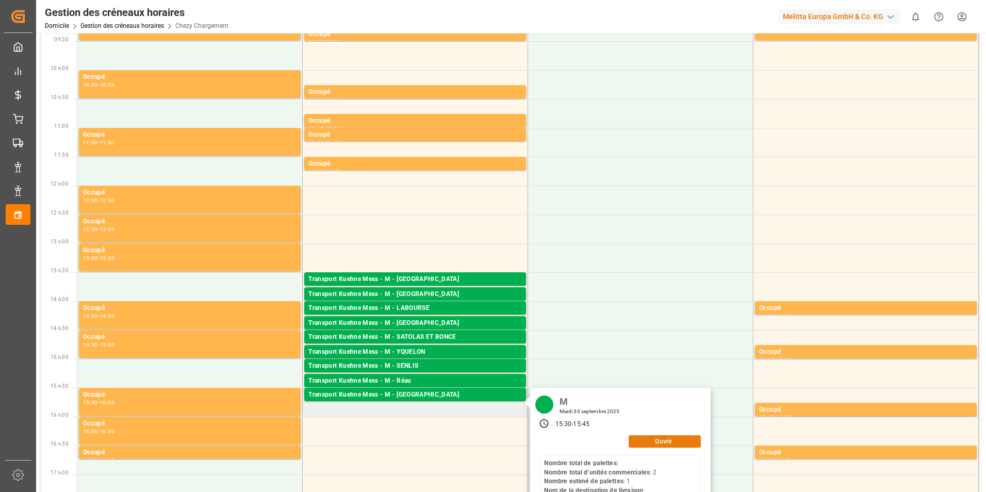
click at [634, 443] on button "Ouvrir" at bounding box center [664, 441] width 72 height 12
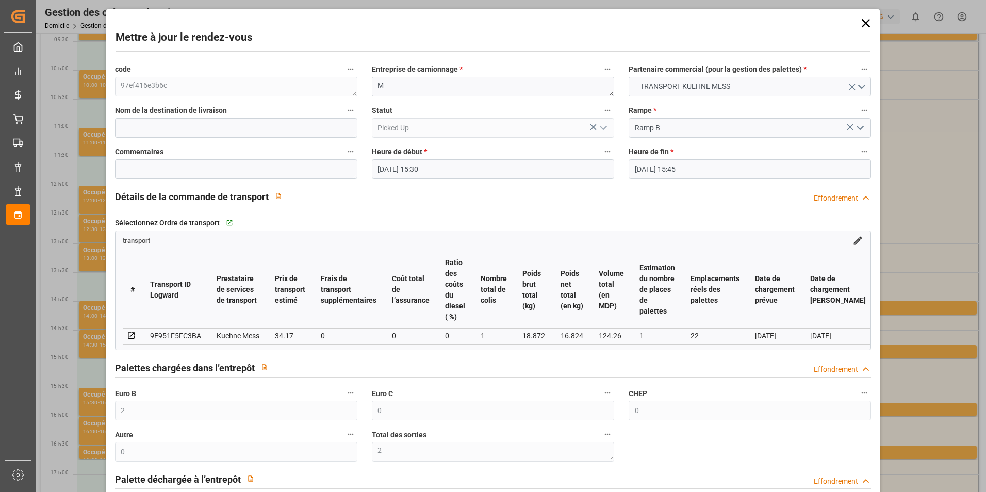
click at [862, 20] on icon at bounding box center [865, 23] width 14 height 14
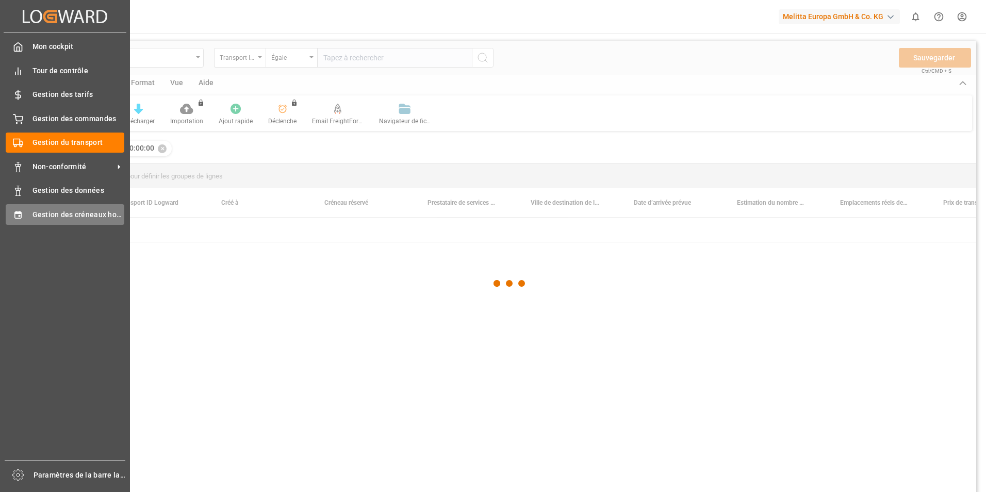
click at [16, 218] on icon at bounding box center [17, 214] width 7 height 7
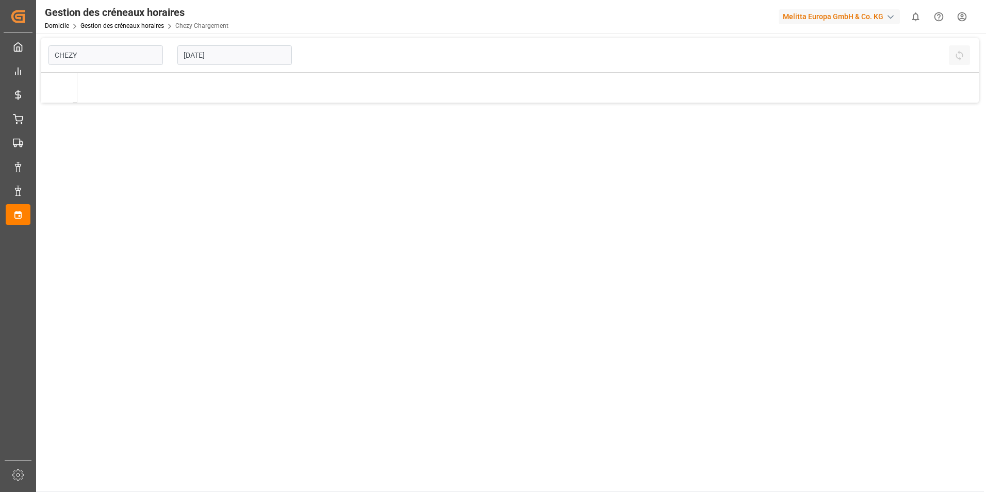
type input "Chezy Loading"
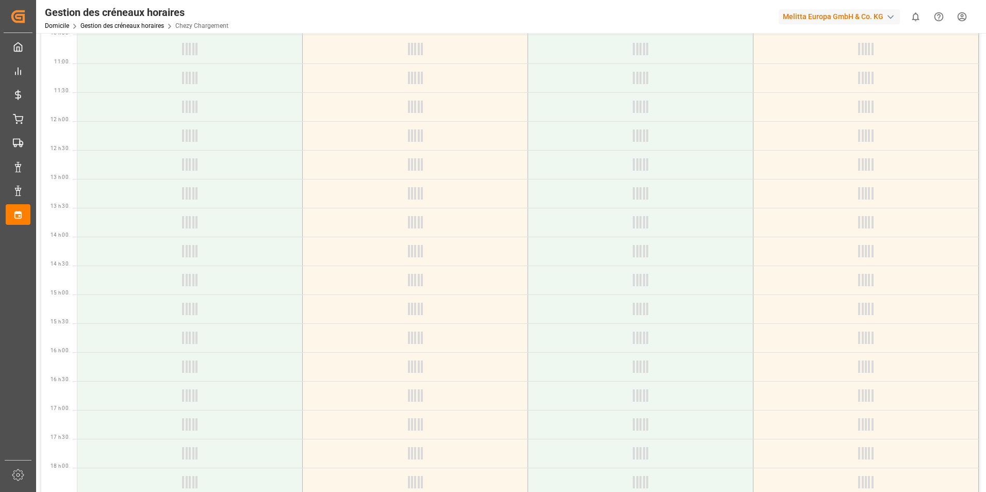
scroll to position [258, 0]
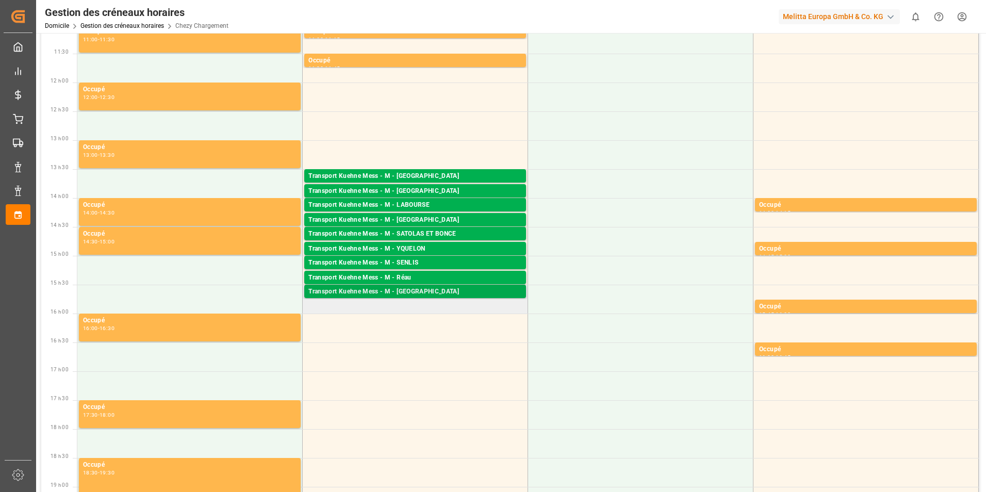
click at [397, 293] on div "Transport Kuehne Mess - M - [GEOGRAPHIC_DATA]" at bounding box center [414, 292] width 213 height 10
click at [488, 289] on div "Transport Kuehne Mess - M - [GEOGRAPHIC_DATA]" at bounding box center [414, 292] width 213 height 10
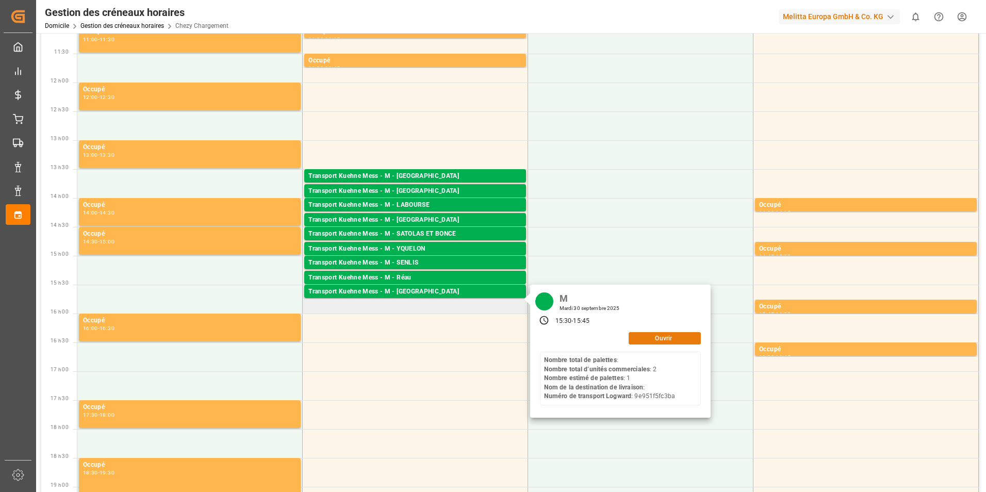
click at [644, 339] on button "Ouvrir" at bounding box center [664, 338] width 72 height 12
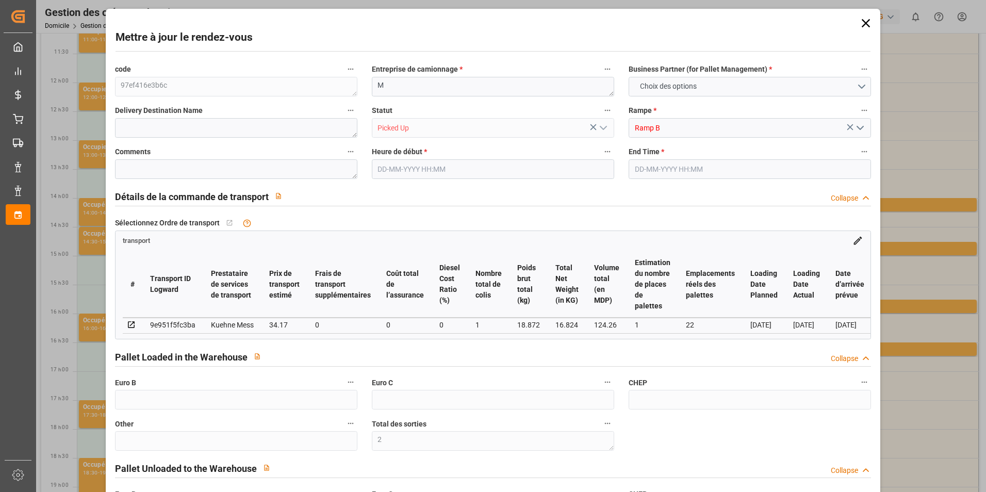
type input "2"
type input "0"
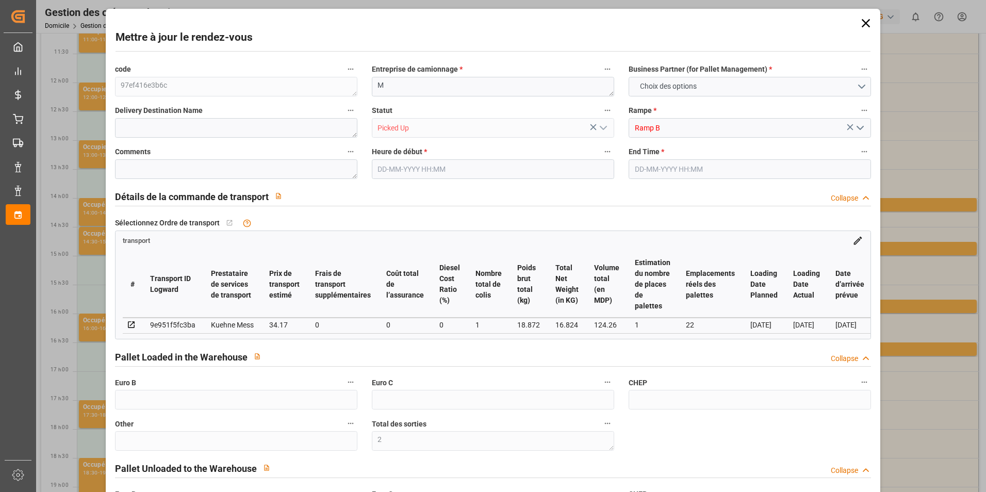
type input "0"
type input "1"
type input "22"
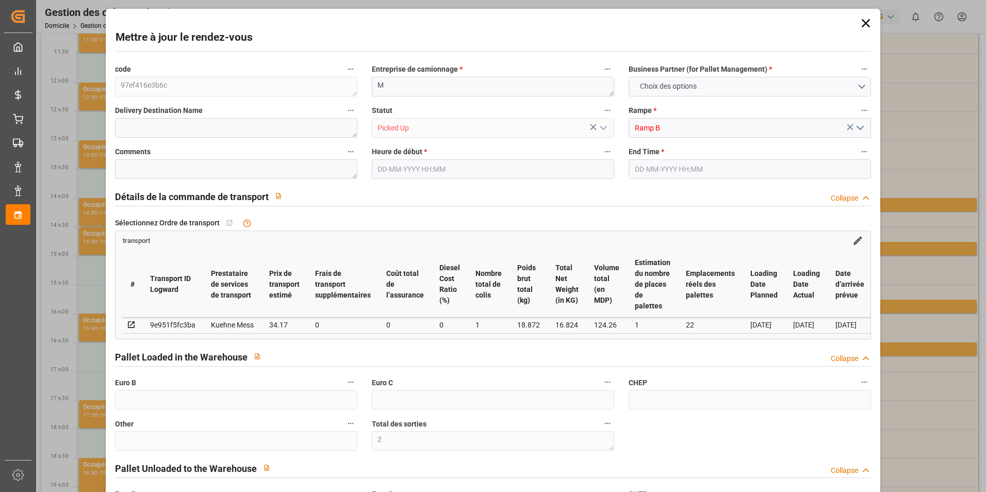
type input "34.17"
type input "0"
type input "34.17"
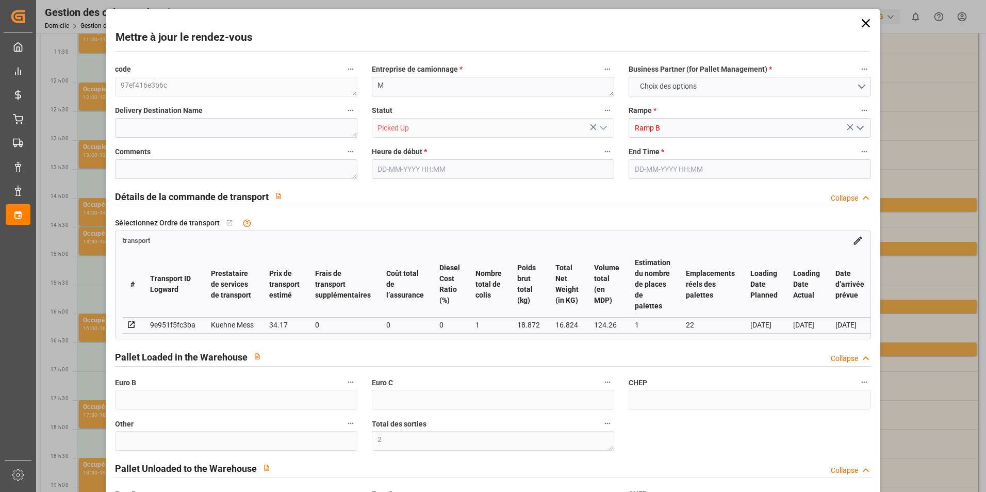
type input "0"
type input "1"
type input "16.824"
type input "41.872"
type input "124.26"
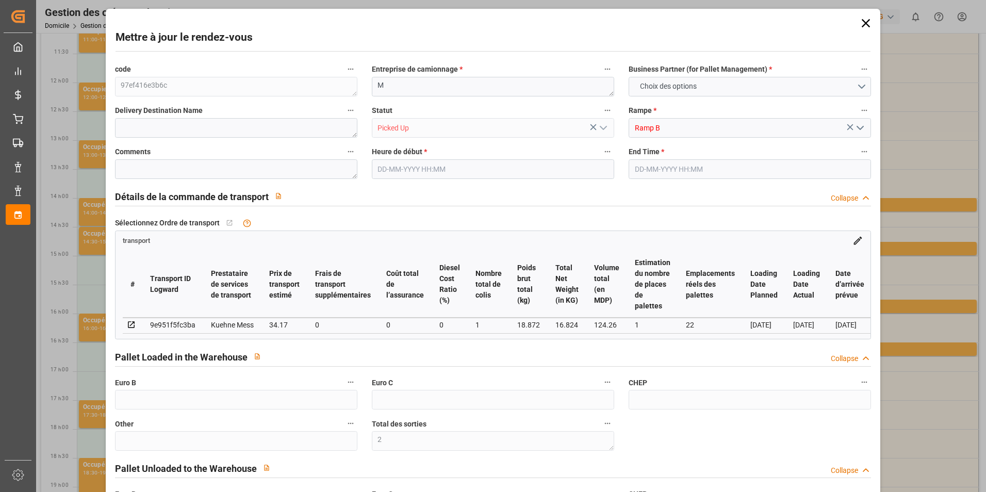
type input "80"
type input "0"
type input "2"
type input "1"
type input "101"
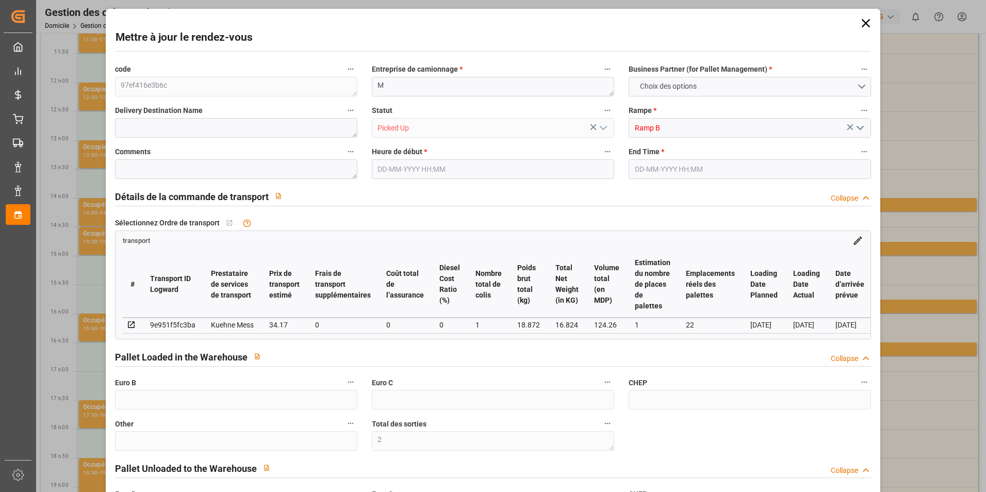
type input "18.872"
type input "0"
type input "18.872"
type input "0"
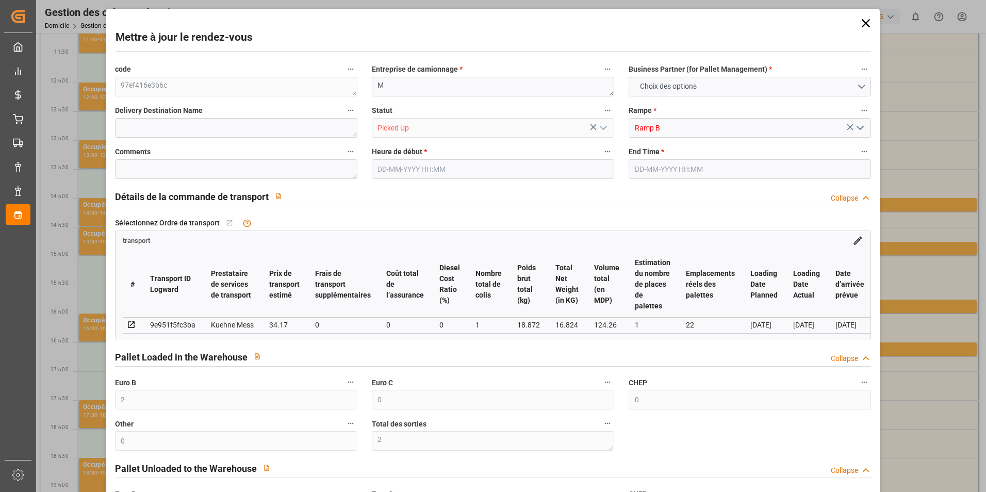
type input "21"
type input "100"
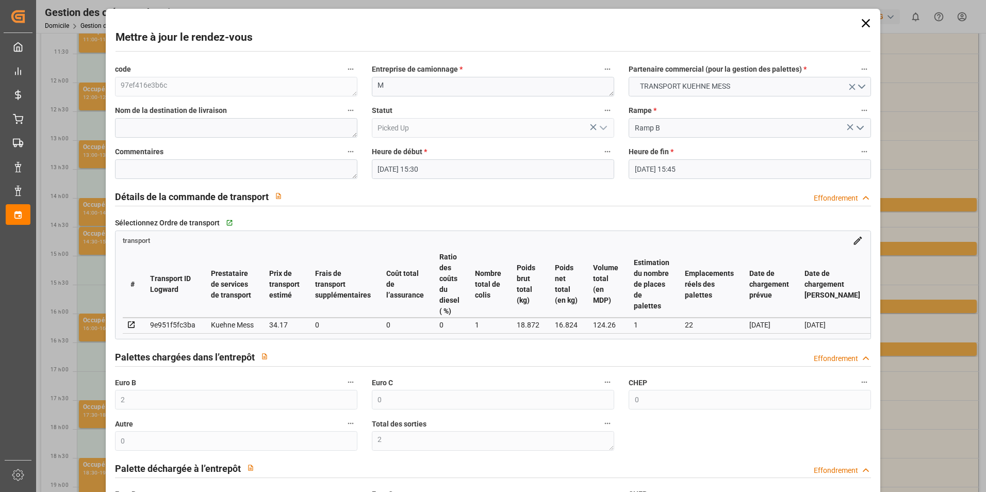
type input "[DATE] 15:30"
type input "[DATE] 15:45"
type input "[DATE] 11:44"
type input "[DATE]"
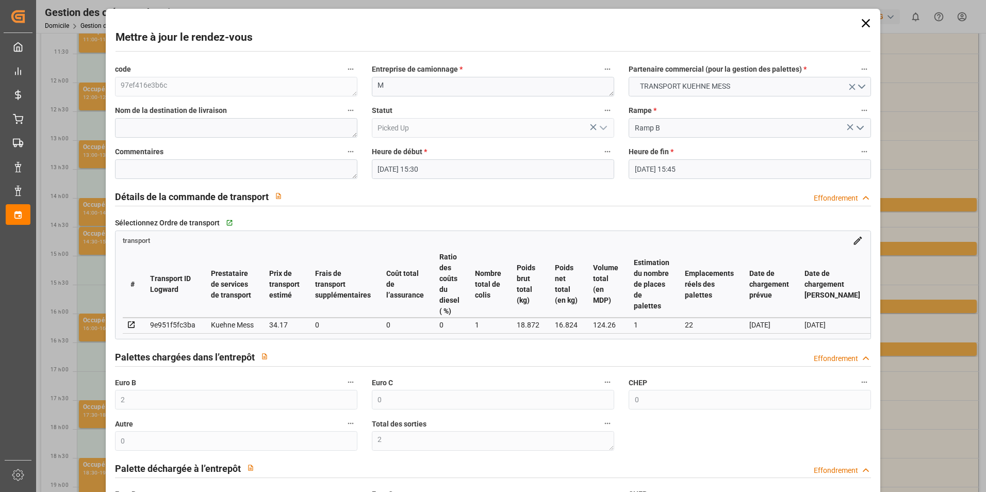
type input "[DATE]"
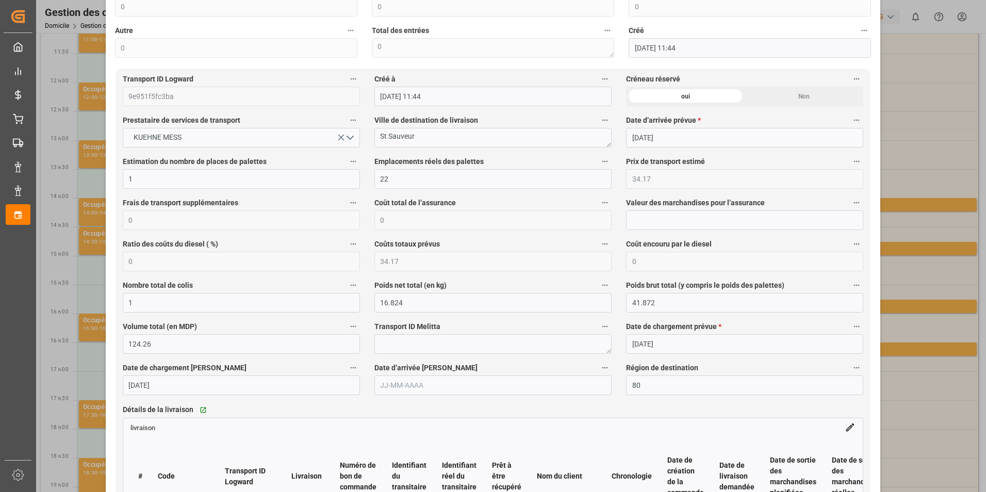
scroll to position [206, 0]
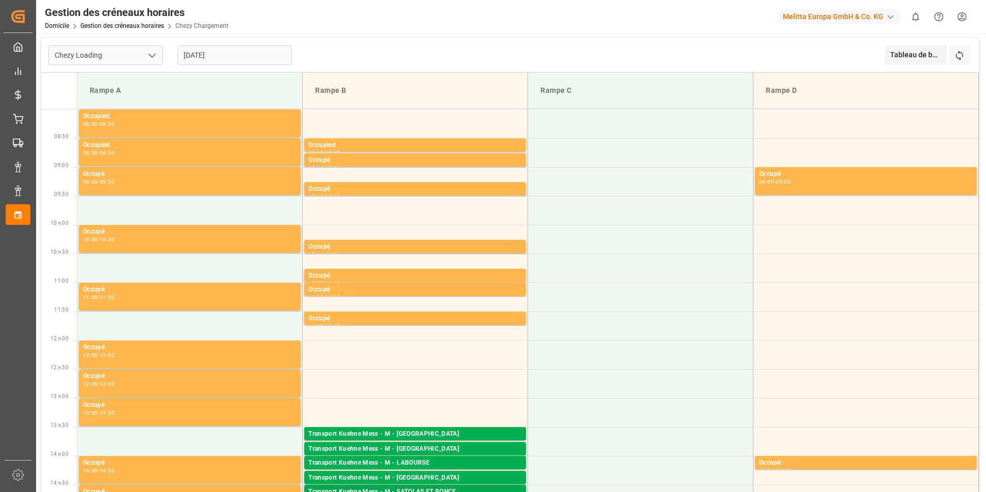
scroll to position [155, 0]
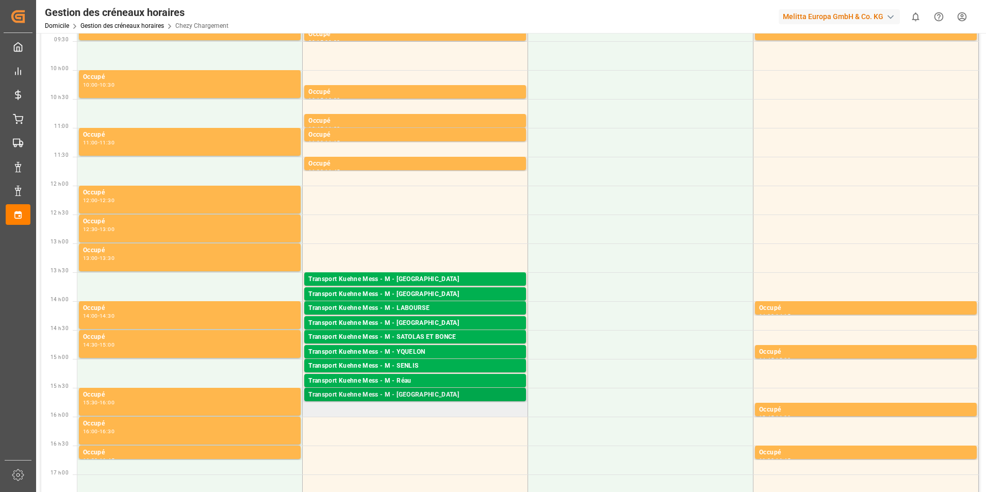
click at [404, 391] on div "Transport Kuehne Mess - M - [GEOGRAPHIC_DATA]" at bounding box center [414, 395] width 213 height 10
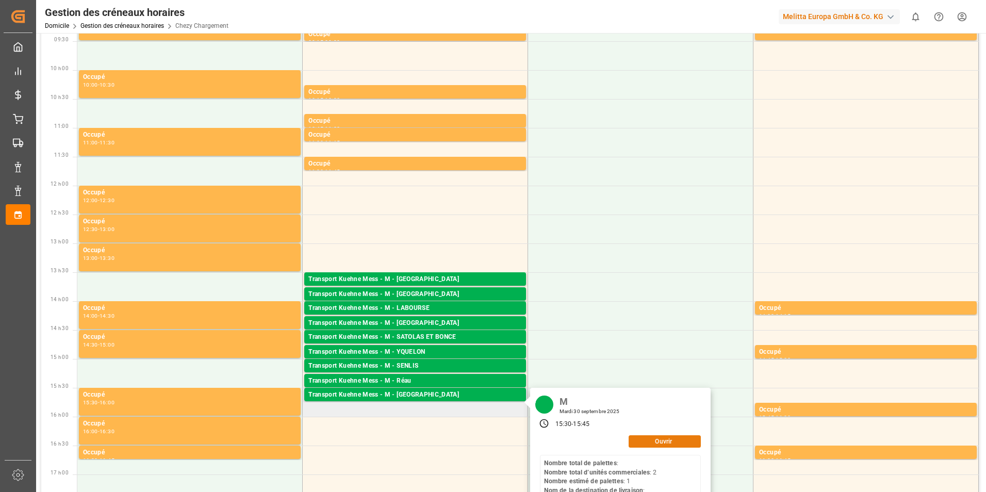
click at [633, 437] on button "Ouvrir" at bounding box center [664, 441] width 72 height 12
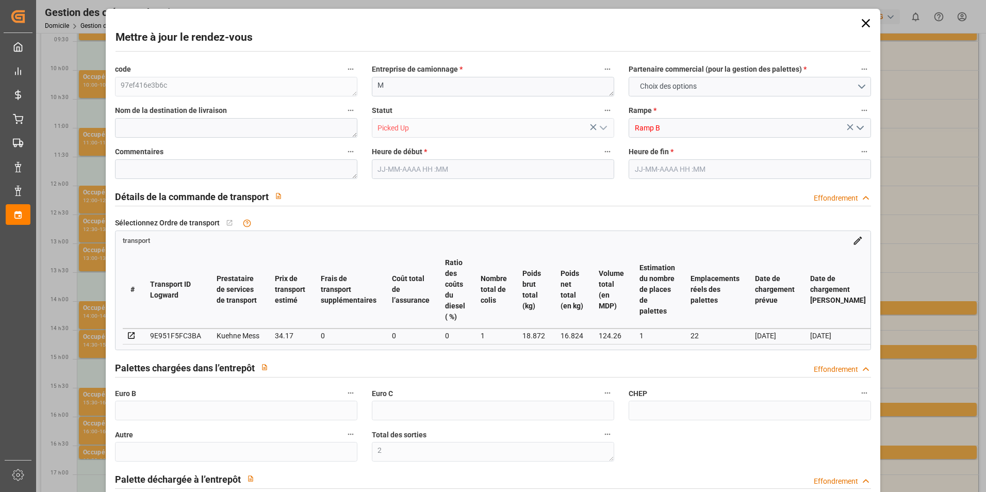
type input "2"
type input "0"
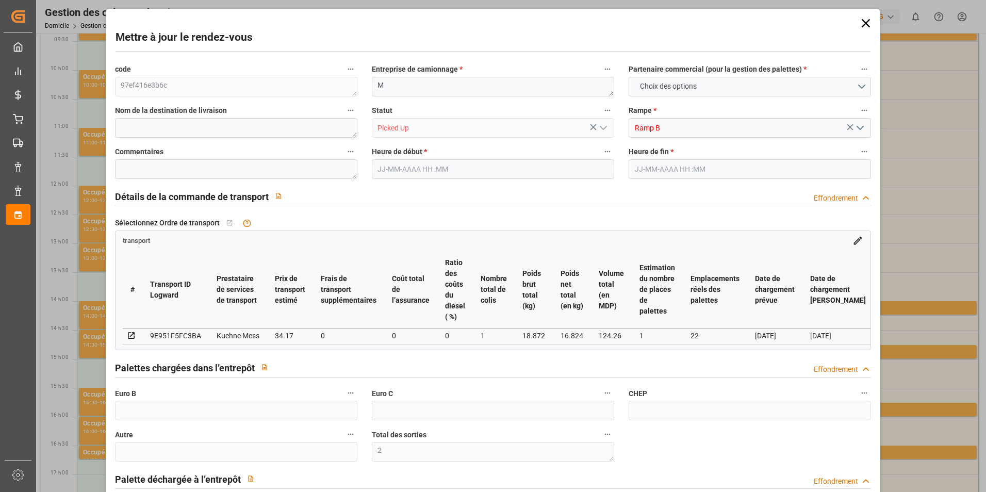
type input "0"
type input "1"
type input "22"
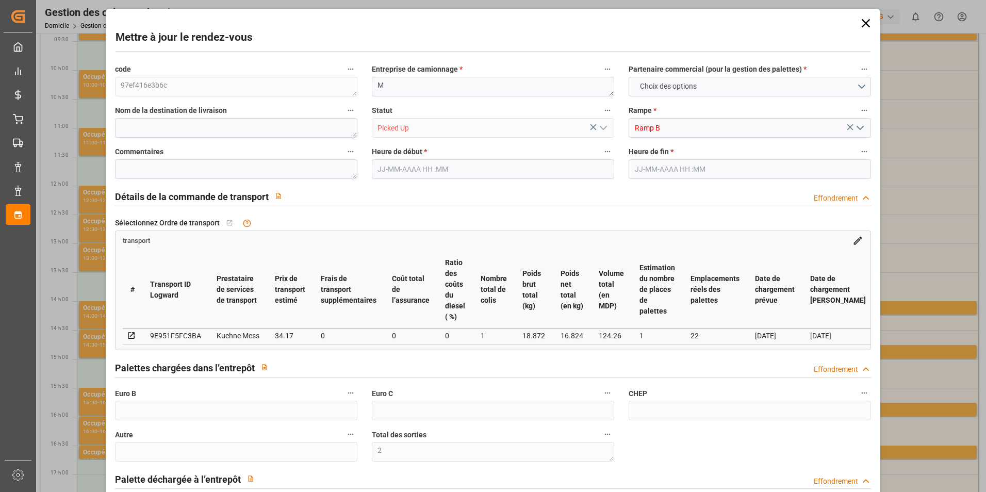
type input "34.17"
type input "0"
type input "34.17"
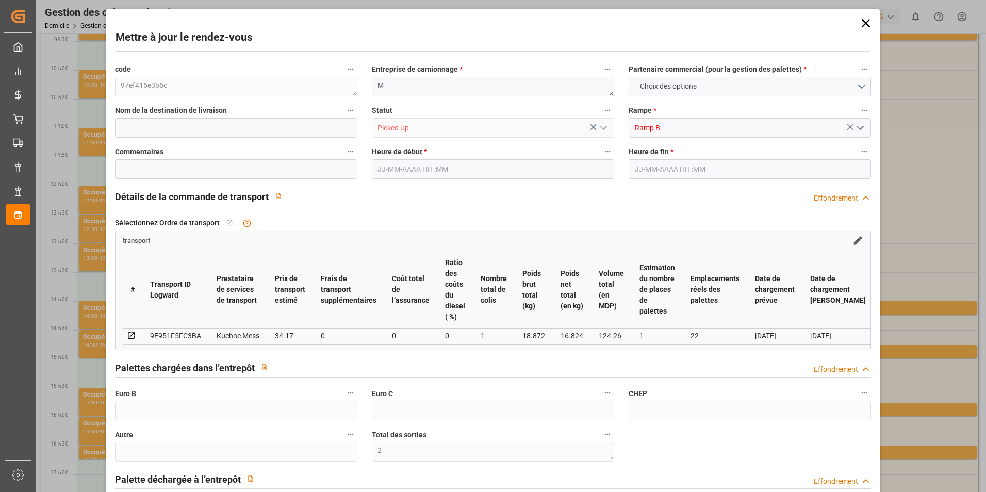
type input "0"
type input "1"
type input "16.824"
type input "41.872"
type input "124.26"
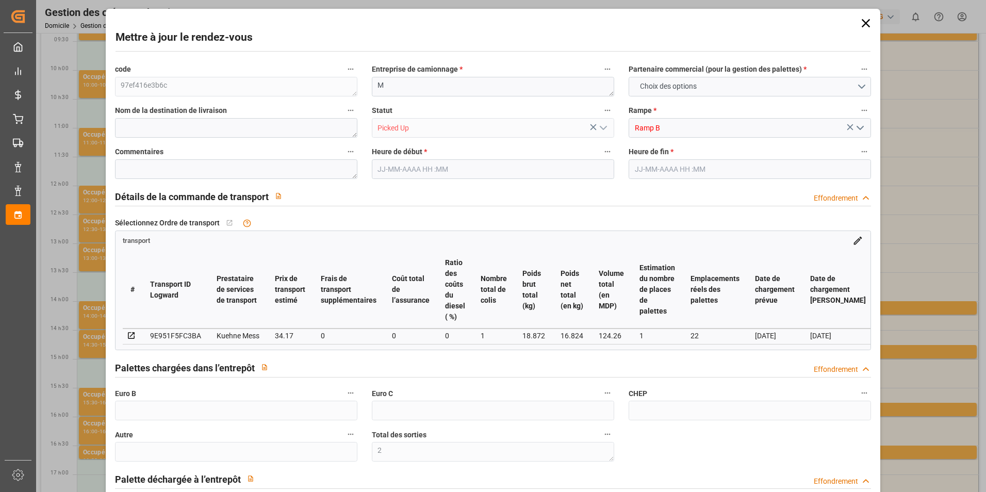
type input "80"
type input "0"
type input "2"
type input "1"
type input "101"
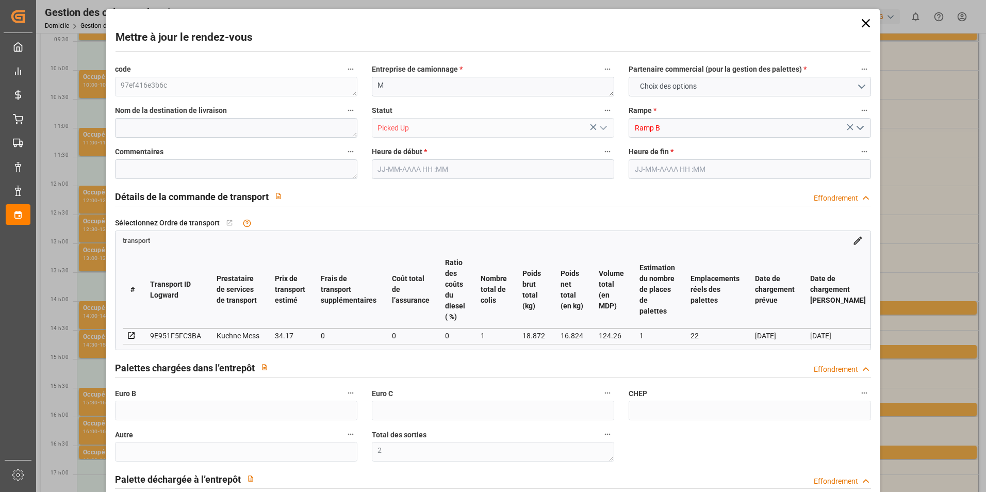
type input "18.872"
type input "0"
type input "18.872"
type input "0"
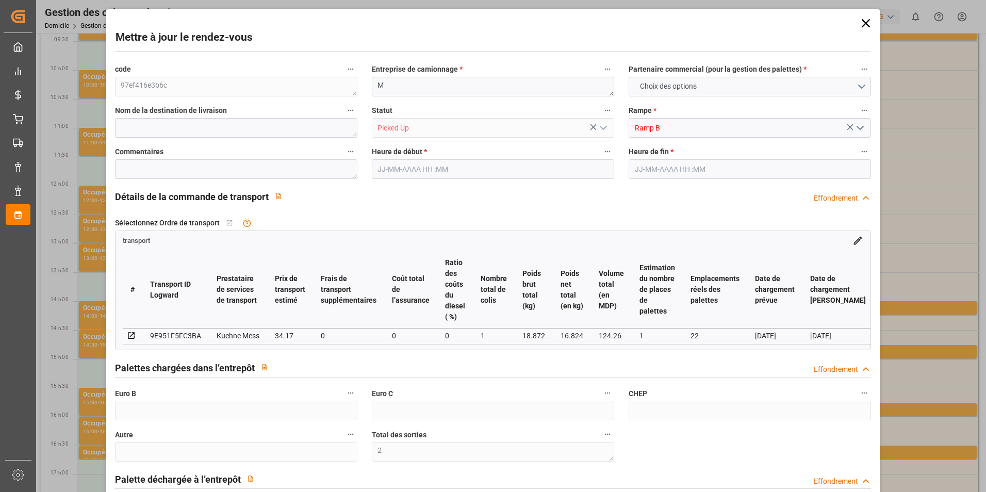
type input "21"
type input "100"
type input "[DATE] 15:30"
type input "[DATE] 15:45"
type input "[DATE] 11:44"
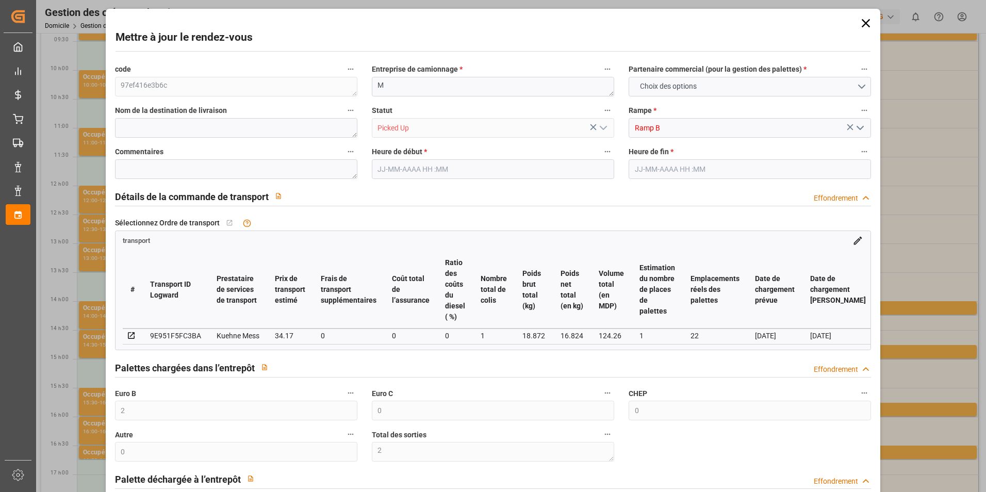
type input "[DATE] 11:44"
type input "[DATE]"
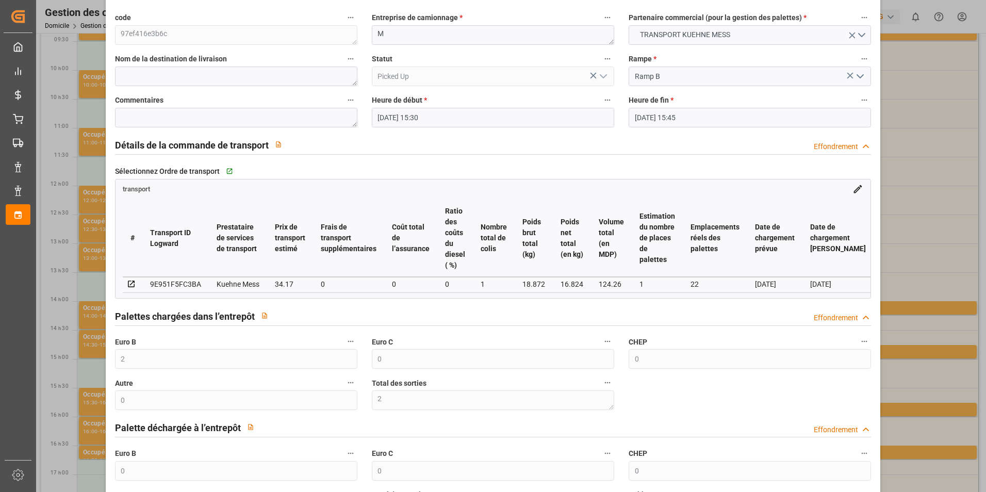
scroll to position [0, 0]
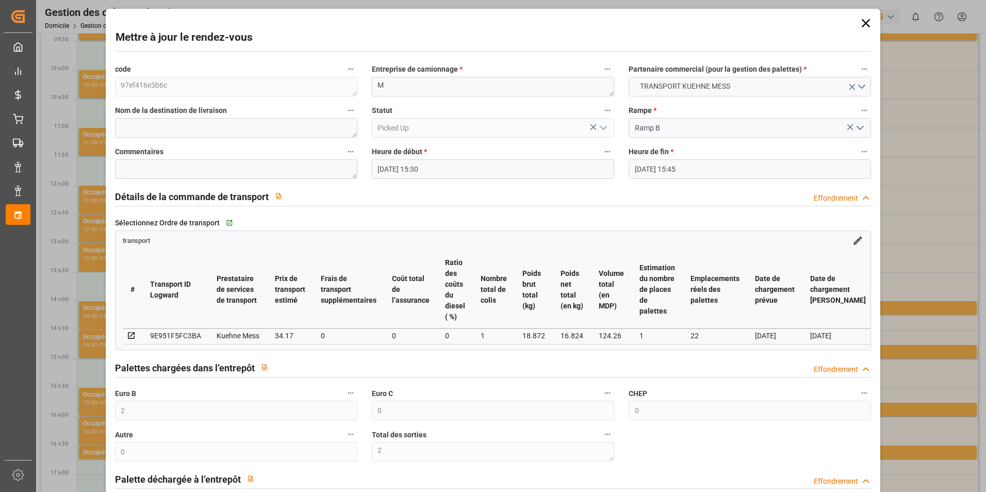
click at [861, 26] on icon at bounding box center [865, 23] width 14 height 14
